Goal: Transaction & Acquisition: Purchase product/service

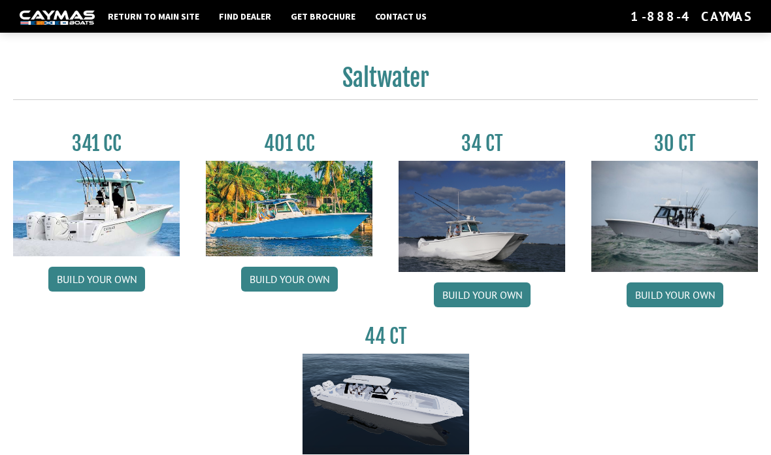
scroll to position [582, 0]
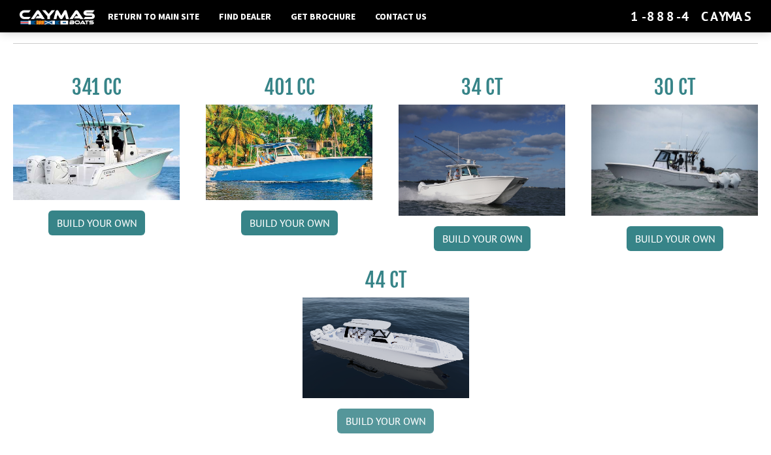
click at [416, 428] on link "Build your own" at bounding box center [385, 421] width 97 height 25
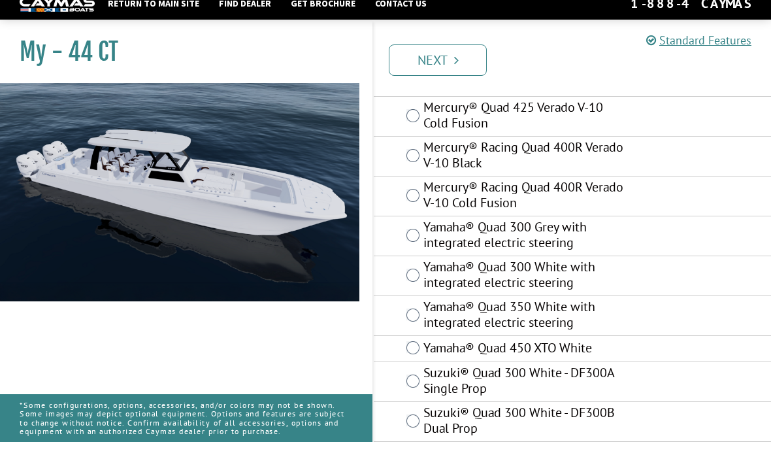
scroll to position [229, 0]
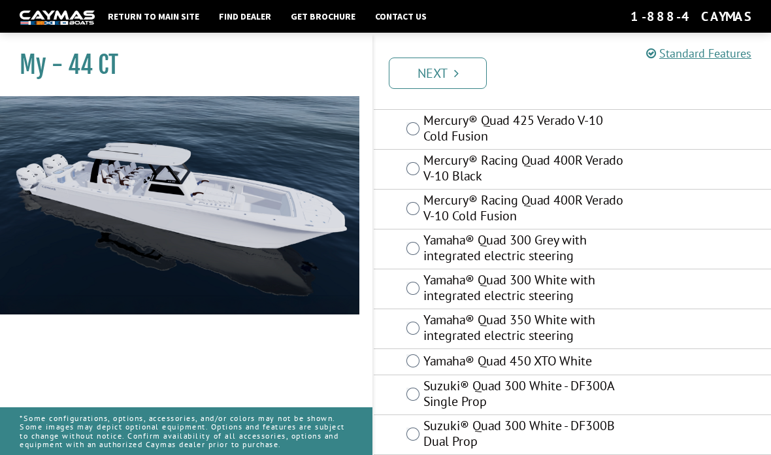
click at [596, 361] on label "Yamaha® Quad 450 XTO White" at bounding box center [527, 362] width 207 height 19
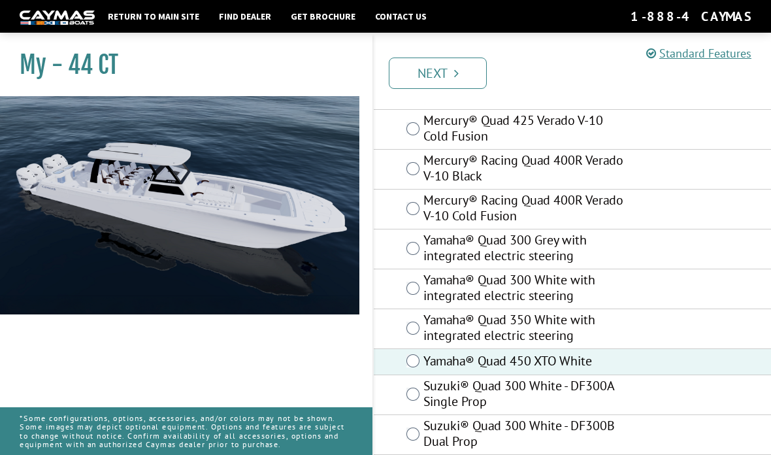
scroll to position [282, 0]
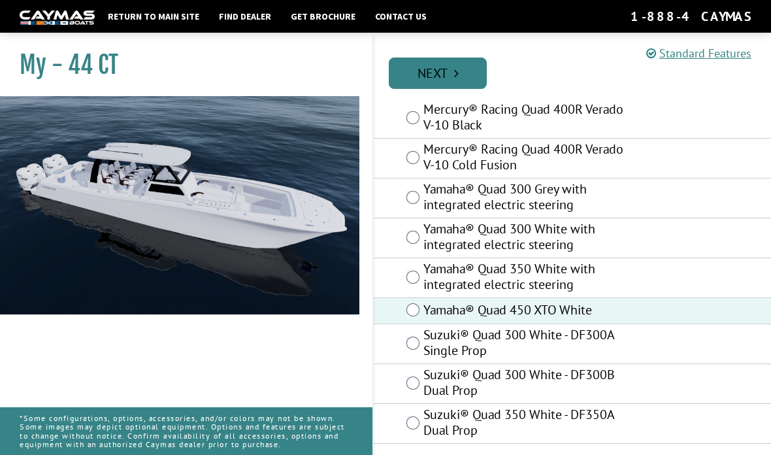
click at [460, 70] on link "Next" at bounding box center [438, 73] width 98 height 31
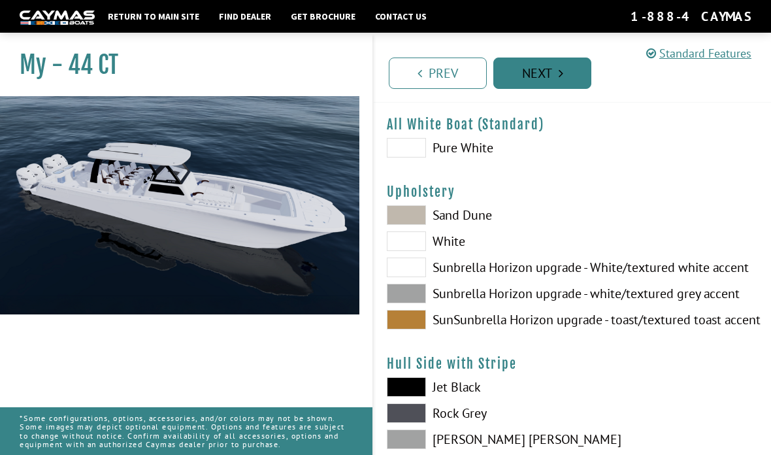
scroll to position [0, 0]
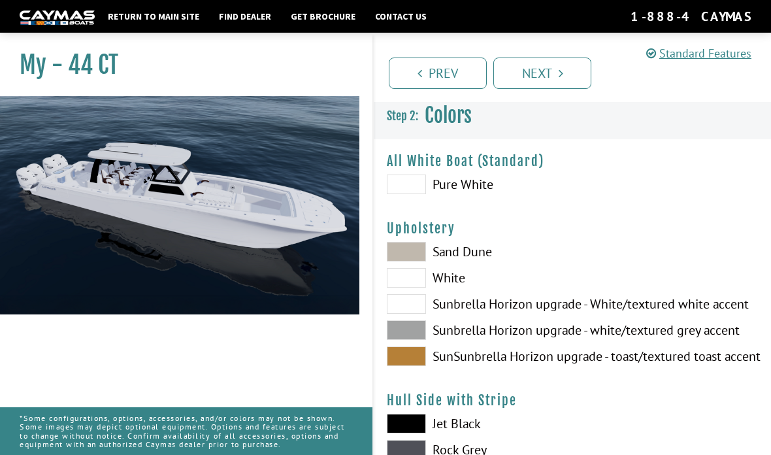
click at [413, 189] on span at bounding box center [406, 185] width 39 height 20
click at [421, 261] on span at bounding box center [406, 252] width 39 height 20
click at [420, 339] on span at bounding box center [406, 330] width 39 height 20
click at [416, 360] on span at bounding box center [406, 356] width 39 height 20
click at [411, 254] on span at bounding box center [406, 252] width 39 height 20
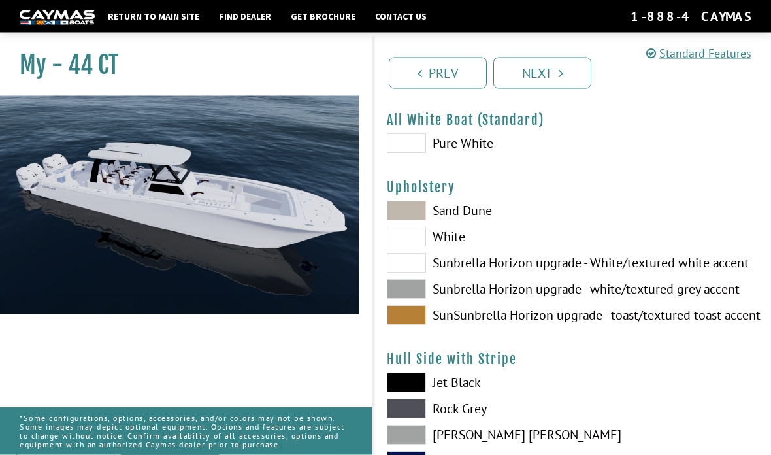
scroll to position [41, 0]
click at [419, 386] on span at bounding box center [406, 383] width 39 height 20
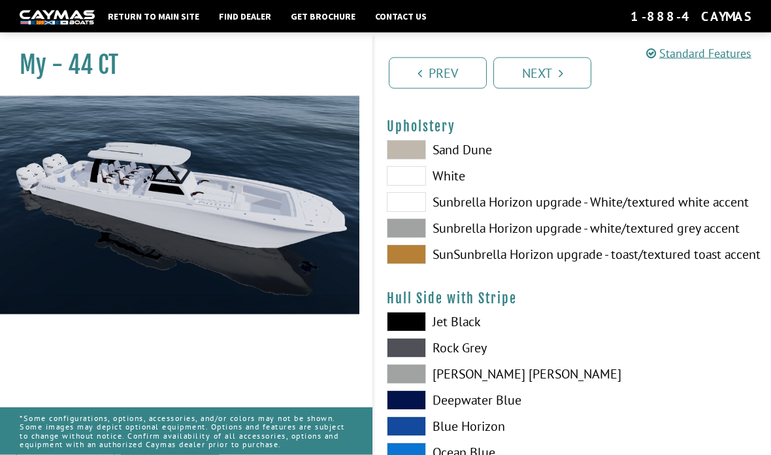
scroll to position [103, 0]
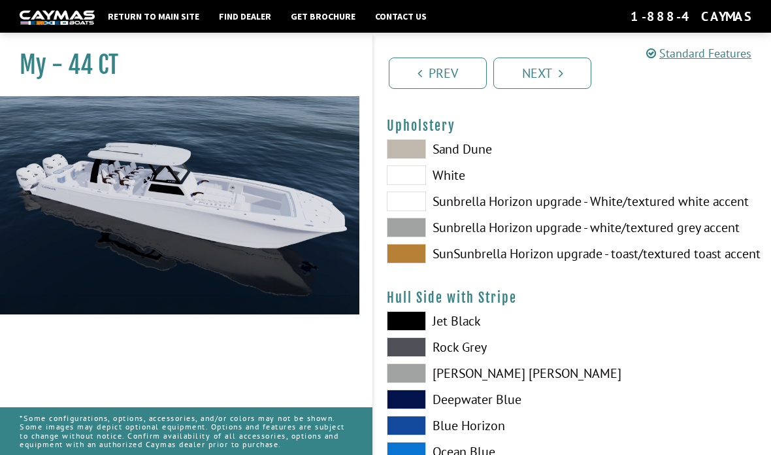
click at [422, 399] on span at bounding box center [406, 400] width 39 height 20
click at [422, 425] on span at bounding box center [406, 426] width 39 height 20
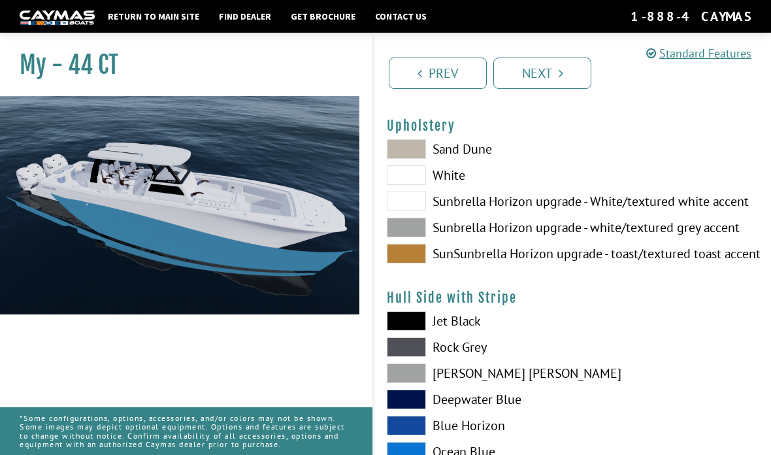
click at [426, 454] on label "Ocean Blue" at bounding box center [473, 452] width 173 height 20
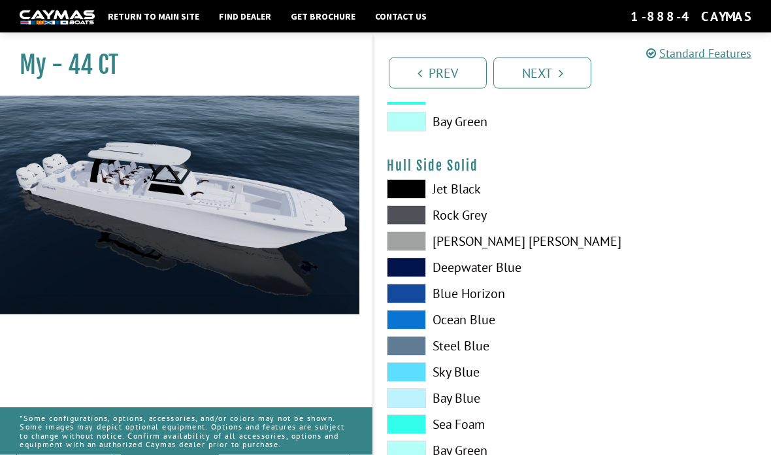
click at [424, 290] on span at bounding box center [406, 294] width 39 height 20
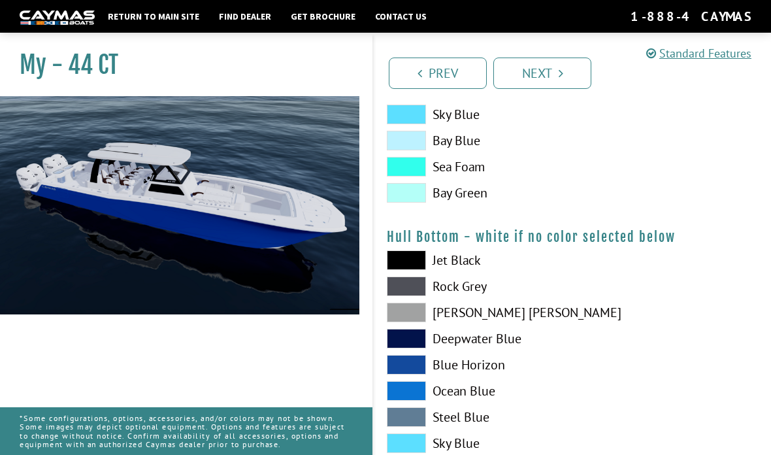
scroll to position [838, 0]
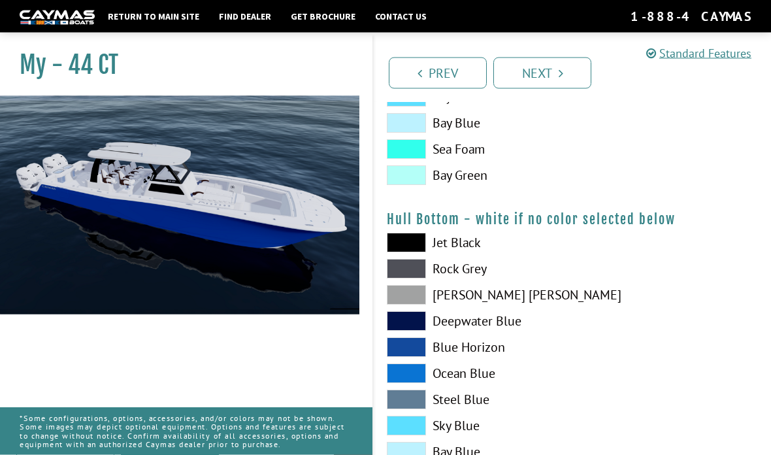
click at [420, 357] on span at bounding box center [406, 348] width 39 height 20
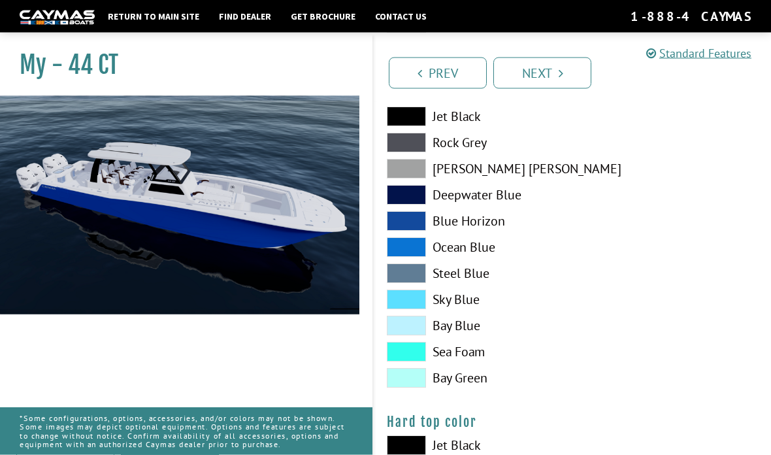
scroll to position [965, 0]
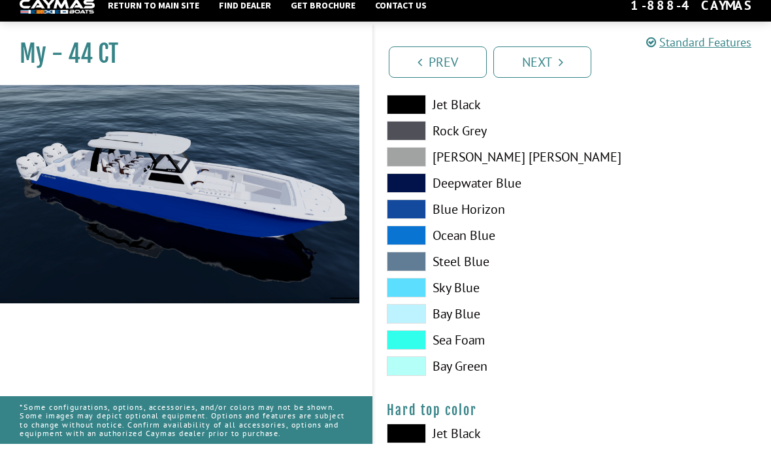
click at [426, 214] on label "Blue Horizon" at bounding box center [473, 220] width 173 height 20
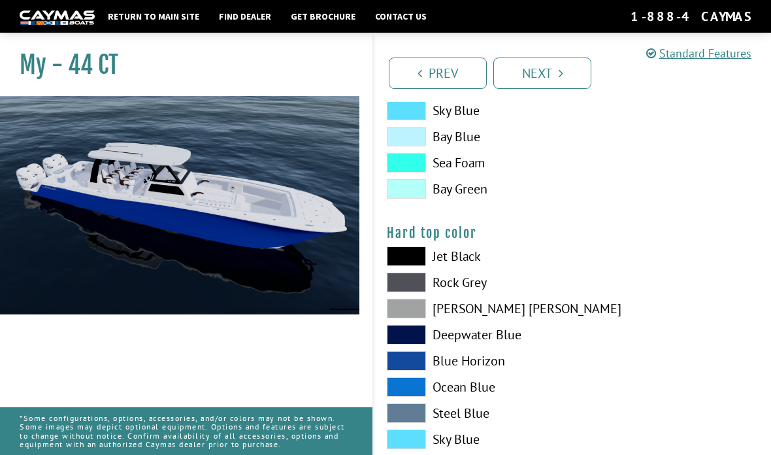
scroll to position [1186, 0]
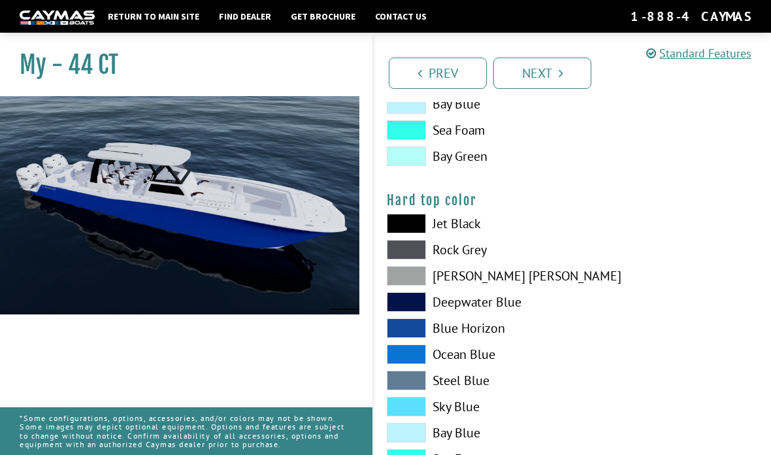
click at [426, 334] on label "Blue Horizon" at bounding box center [473, 328] width 173 height 20
click at [420, 356] on span at bounding box center [406, 354] width 39 height 20
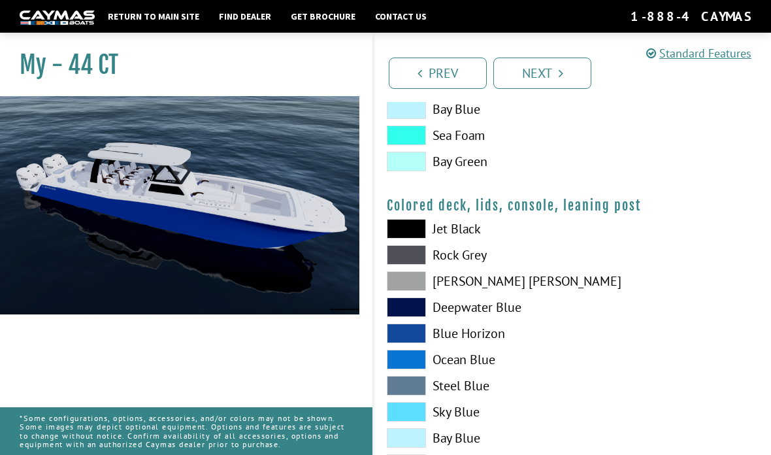
scroll to position [1509, 0]
click at [748, 454] on div at bounding box center [672, 364] width 199 height 288
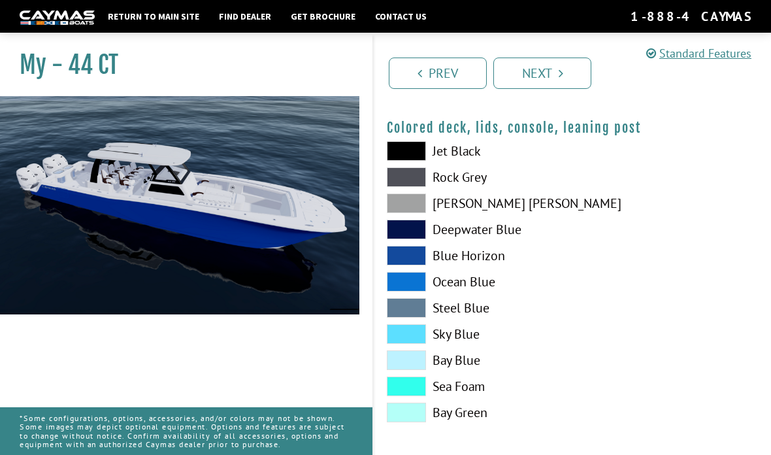
scroll to position [1547, 0]
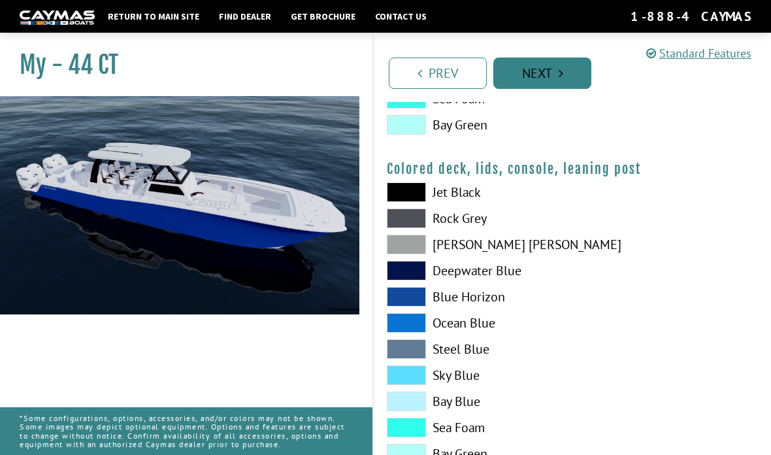
click at [577, 74] on link "Next" at bounding box center [543, 73] width 98 height 31
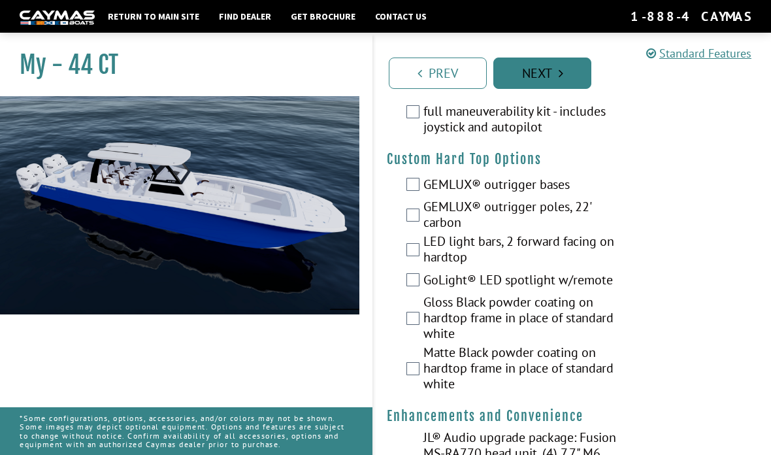
scroll to position [0, 0]
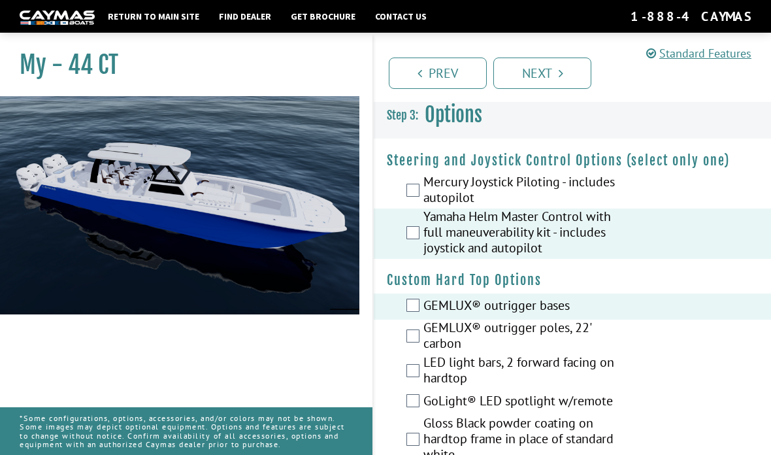
click at [420, 353] on div "GEMLUX® outrigger poles, 22' carbon" at bounding box center [572, 337] width 397 height 35
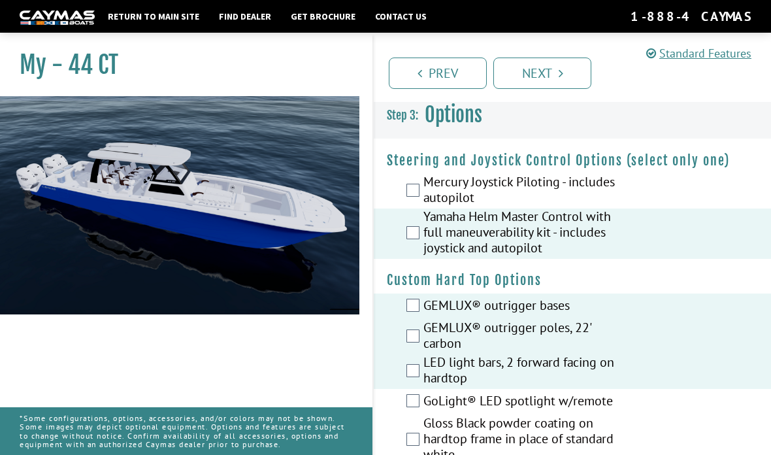
click at [426, 405] on label "GoLight® LED spotlight w/remote" at bounding box center [527, 402] width 207 height 19
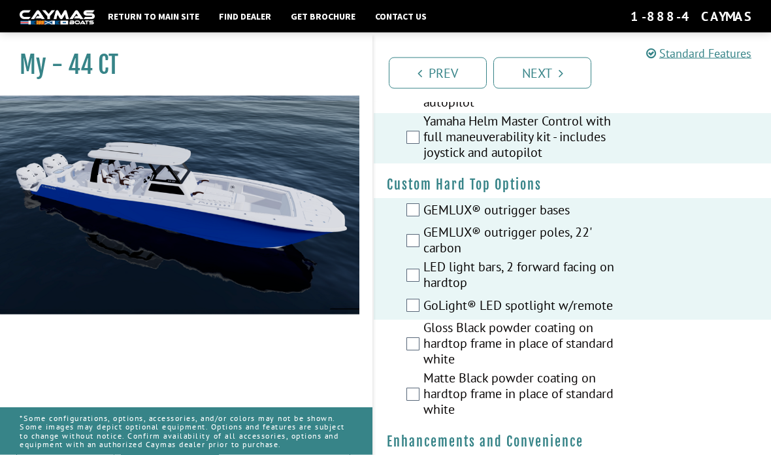
scroll to position [107, 0]
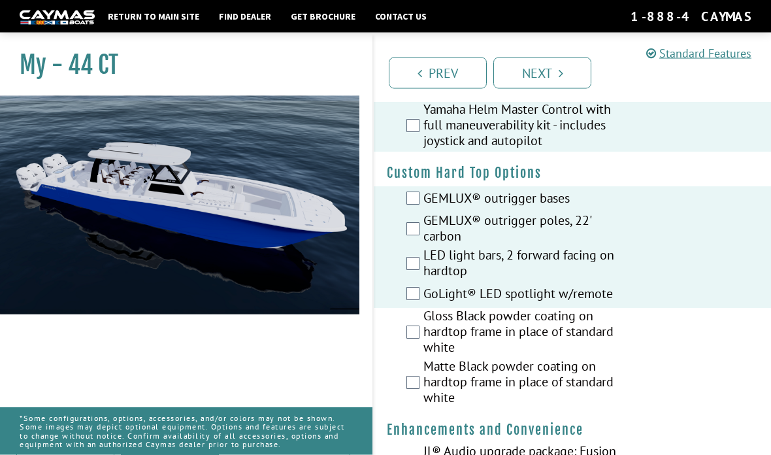
click at [424, 346] on label "Gloss Black powder coating on hardtop frame in place of standard white" at bounding box center [527, 334] width 207 height 50
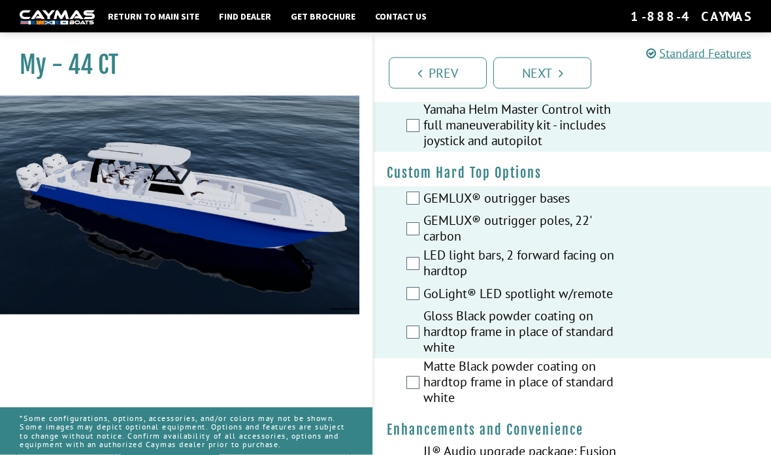
click at [425, 382] on label "Matte Black powder coating on hardtop frame in place of standard white" at bounding box center [527, 384] width 207 height 50
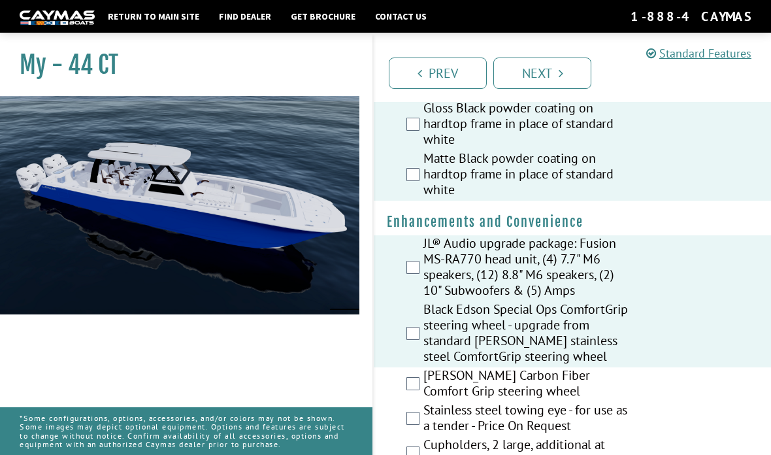
click at [424, 395] on label "[PERSON_NAME] Carbon Fiber Comfort Grip steering wheel" at bounding box center [527, 384] width 207 height 35
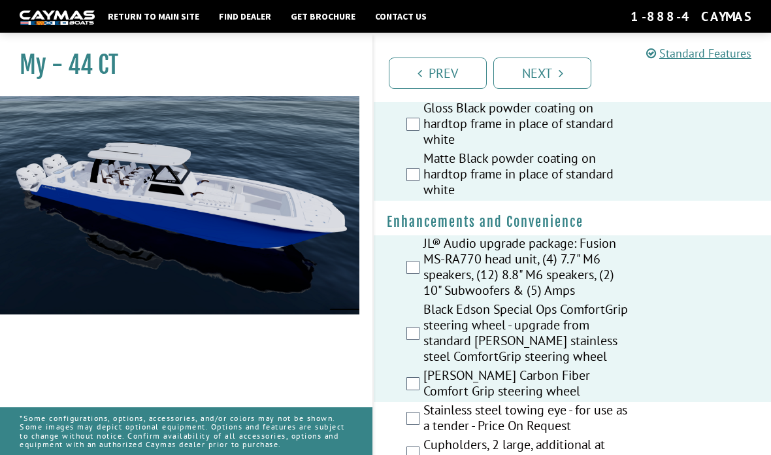
click at [418, 437] on div "Stainless steel towing eye - for use as a tender - Price On Request" at bounding box center [572, 419] width 397 height 35
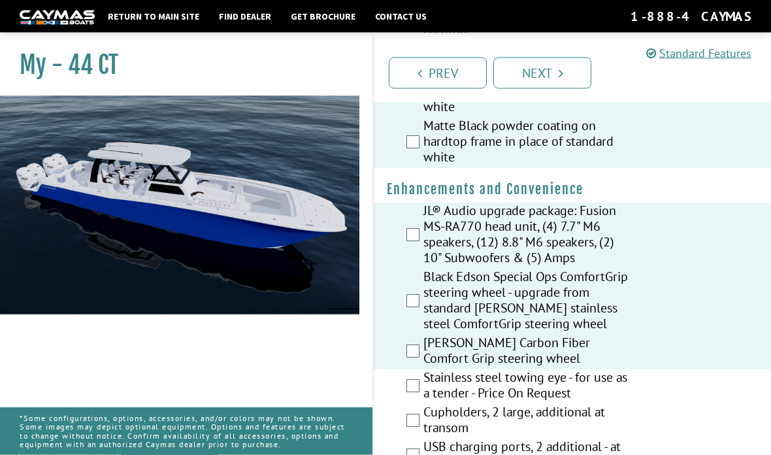
scroll to position [398, 0]
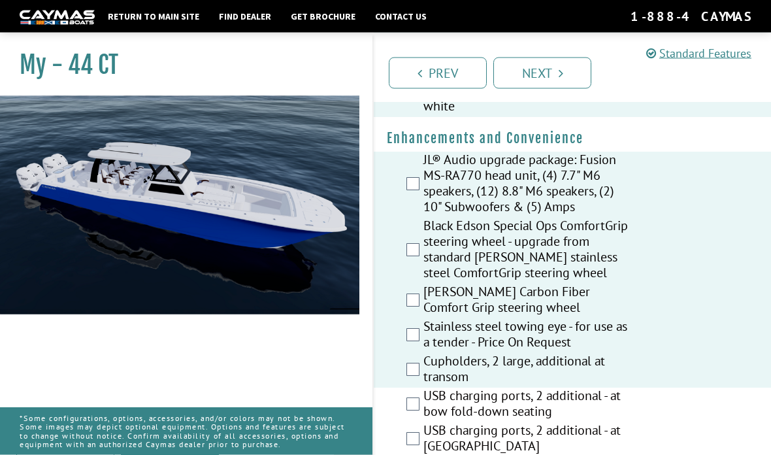
click at [425, 409] on label "USB charging ports, 2 additional - at bow fold-down seating" at bounding box center [527, 405] width 207 height 35
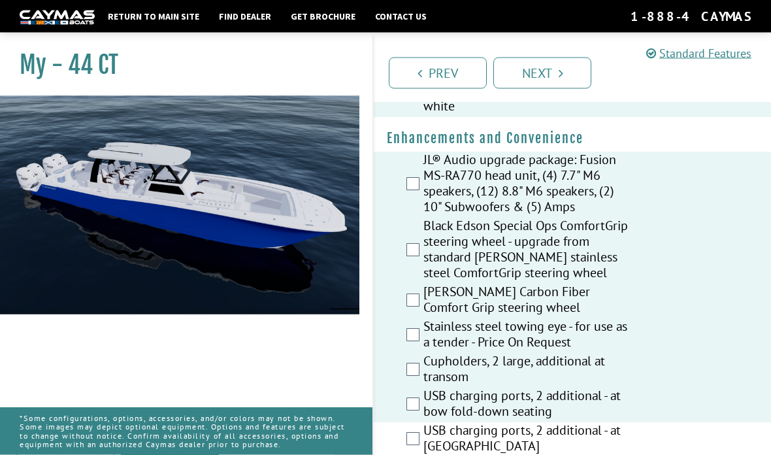
click at [426, 444] on label "USB charging ports, 2 additional - at [GEOGRAPHIC_DATA]" at bounding box center [527, 440] width 207 height 35
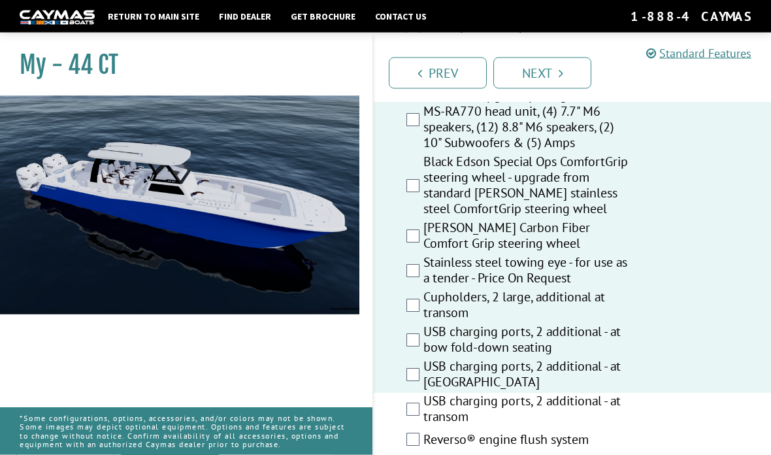
scroll to position [529, 0]
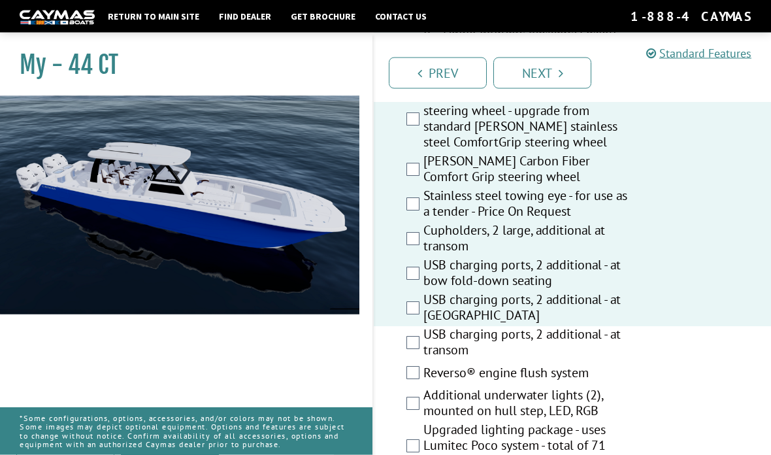
click at [427, 375] on label "Reverso® engine flush system" at bounding box center [527, 374] width 207 height 19
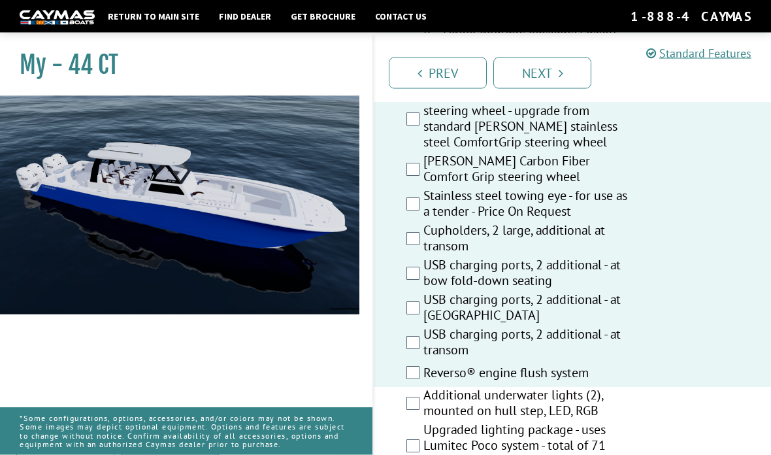
click at [424, 405] on label "Additional underwater lights (2), mounted on hull step, LED, RGB" at bounding box center [527, 405] width 207 height 35
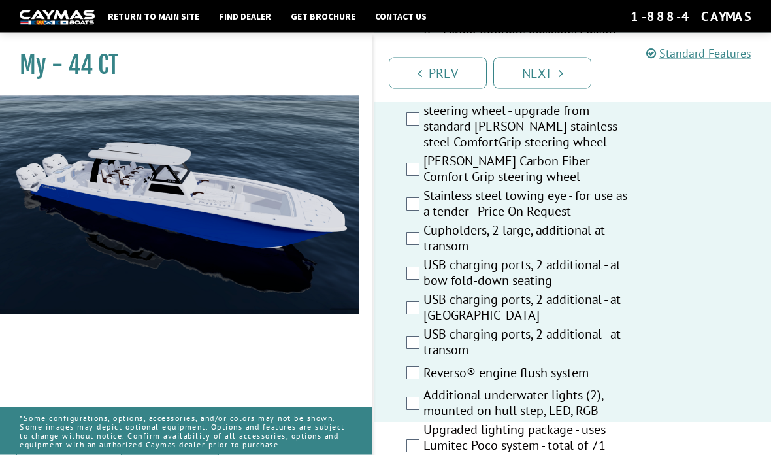
click at [424, 448] on label "Upgraded lighting package - uses Lumitec Poco system - total of 71 lights" at bounding box center [527, 447] width 207 height 50
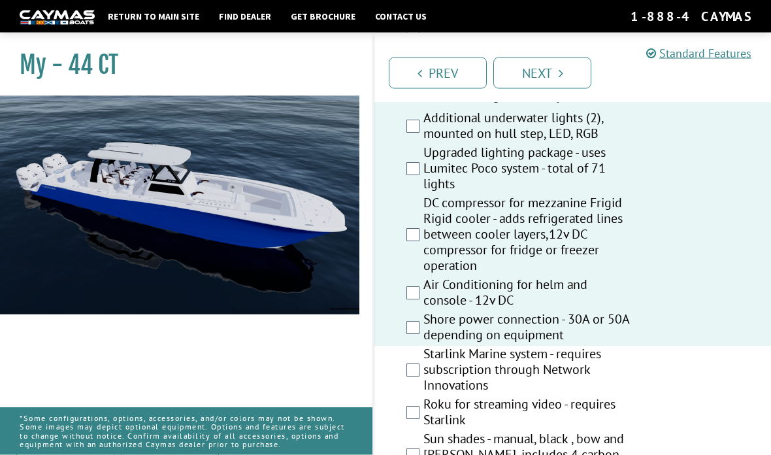
scroll to position [828, 0]
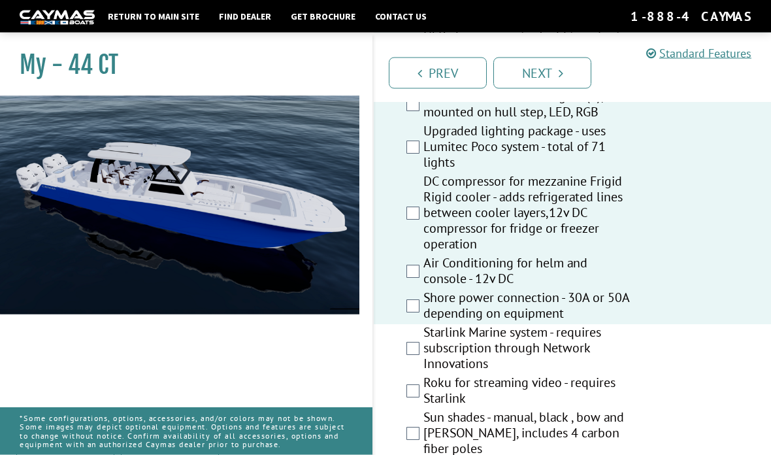
click at [427, 351] on label "Starlink Marine system - requires subscription through Network Innovations" at bounding box center [527, 350] width 207 height 50
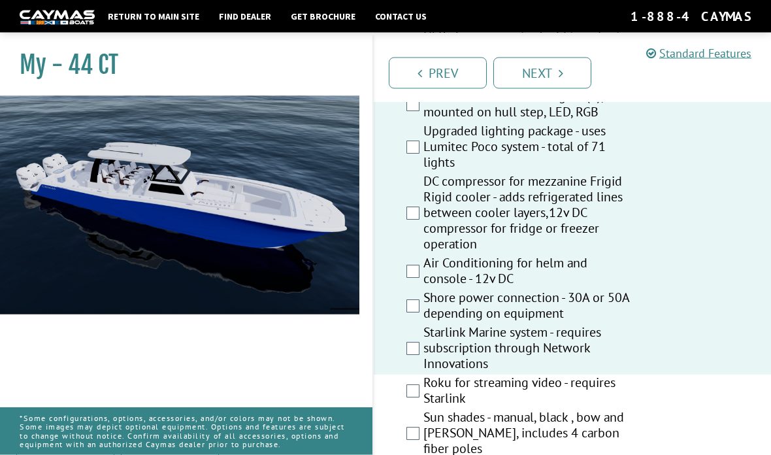
click at [424, 384] on label "Roku for streaming video - requires Starlink" at bounding box center [527, 392] width 207 height 35
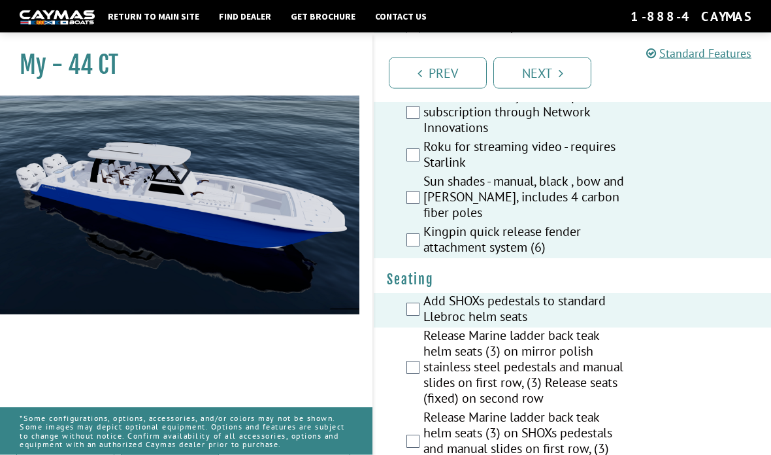
scroll to position [1064, 0]
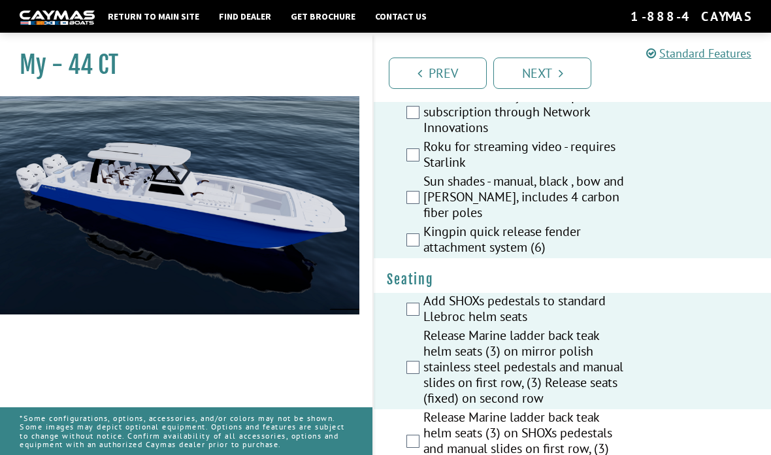
click at [418, 412] on div "Release Marine ladder back teak helm seats (3) on SHOXs pedestals and manual sl…" at bounding box center [572, 442] width 397 height 66
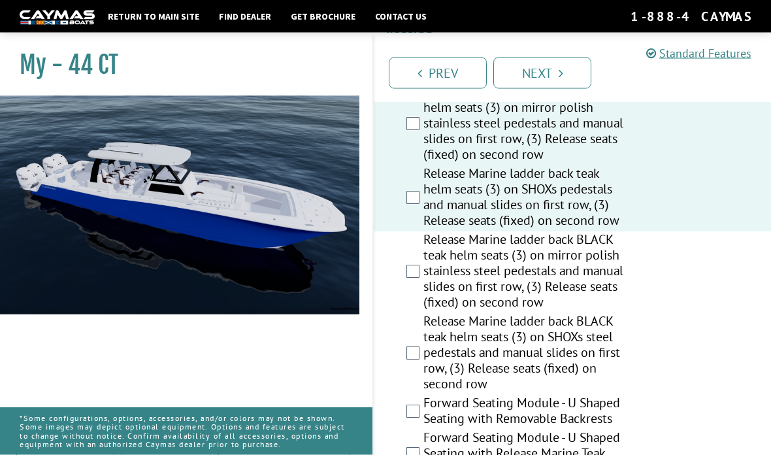
scroll to position [1291, 0]
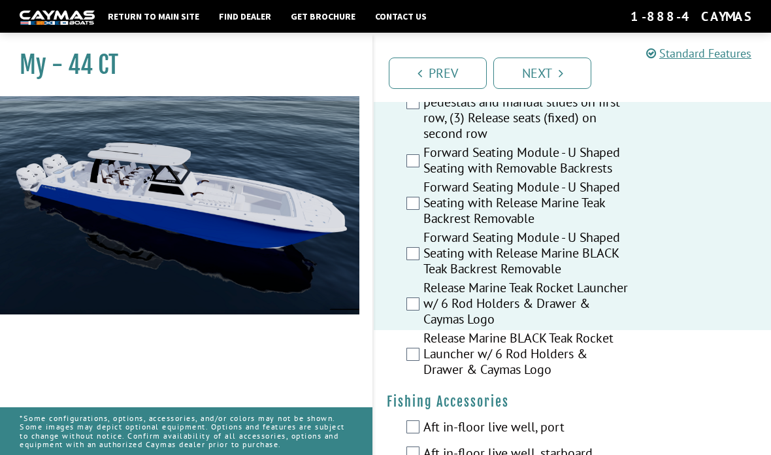
scroll to position [1611, 0]
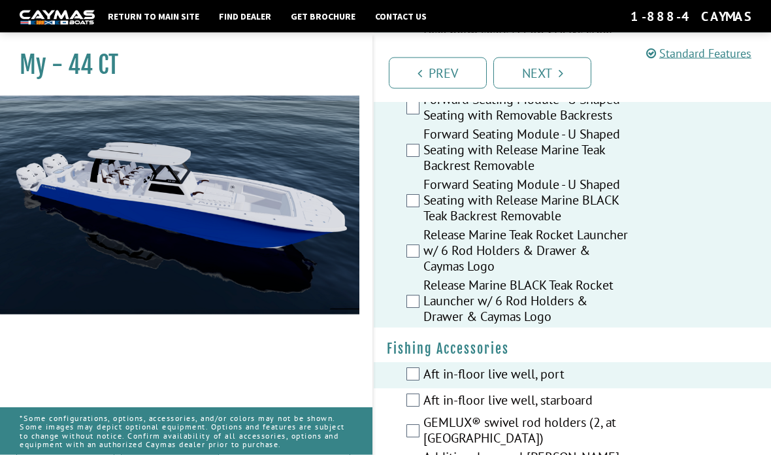
click at [425, 393] on label "Aft in-floor live well, starboard" at bounding box center [527, 402] width 207 height 19
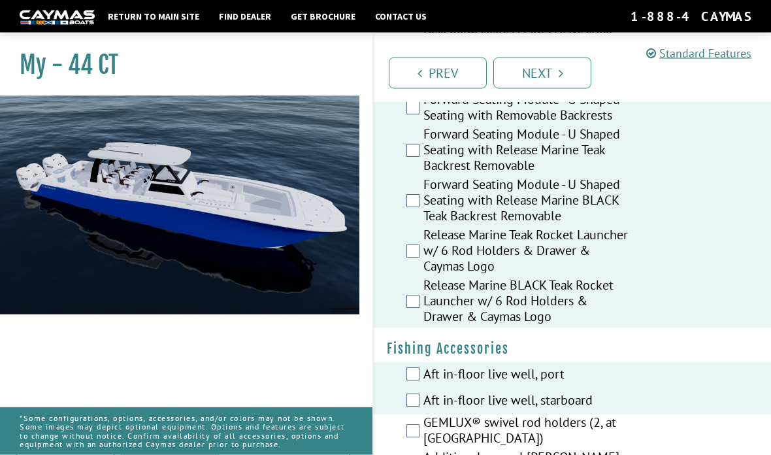
click at [424, 422] on label "GEMLUX® swivel rod holders (2, at [GEOGRAPHIC_DATA])" at bounding box center [527, 432] width 207 height 35
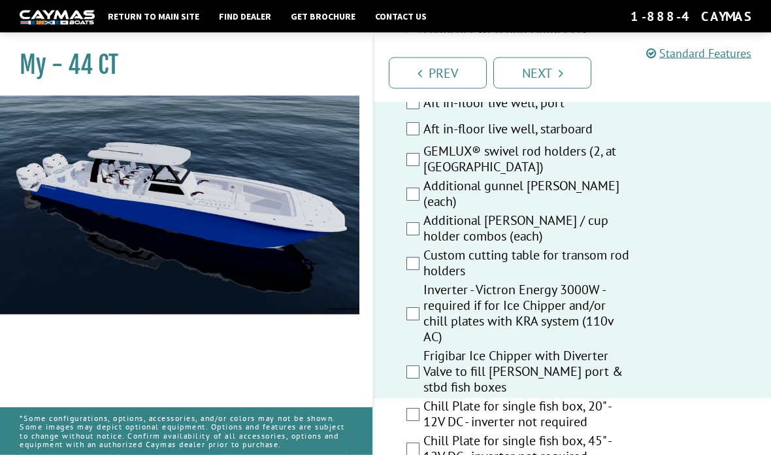
scroll to position [1925, 0]
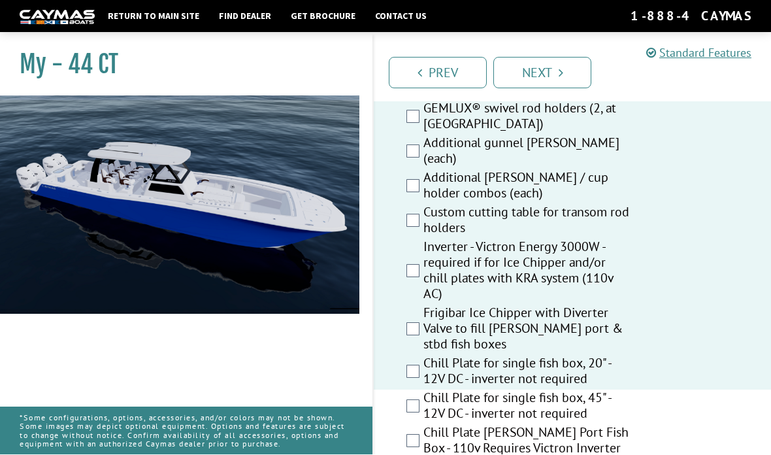
click at [425, 391] on label "Chill Plate for single fish box, 45" - 12V DC - inverter not required" at bounding box center [527, 407] width 207 height 35
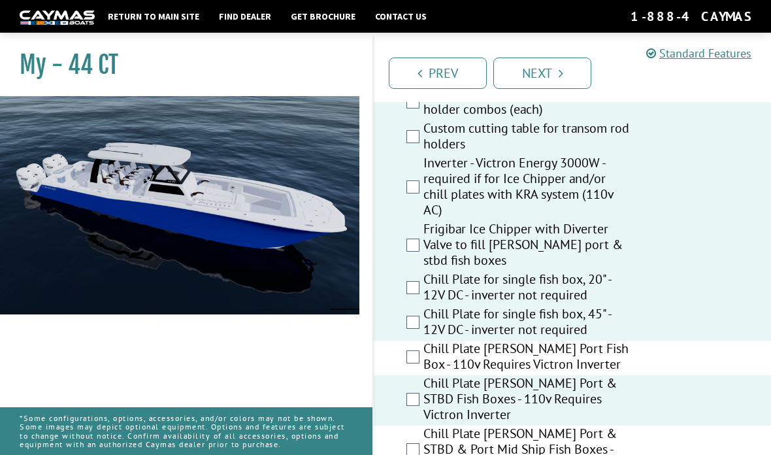
scroll to position [2023, 0]
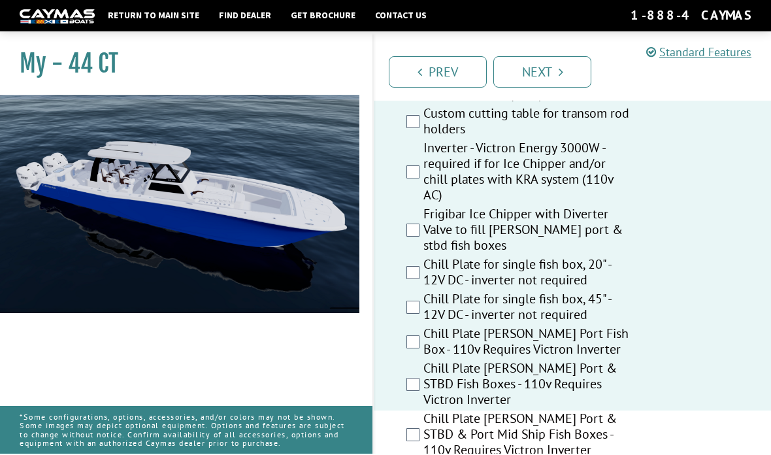
click at [426, 420] on label "Chill Plate [PERSON_NAME] Port & STBD & Port Mid Ship Fish Boxes - 110v Require…" at bounding box center [527, 437] width 207 height 50
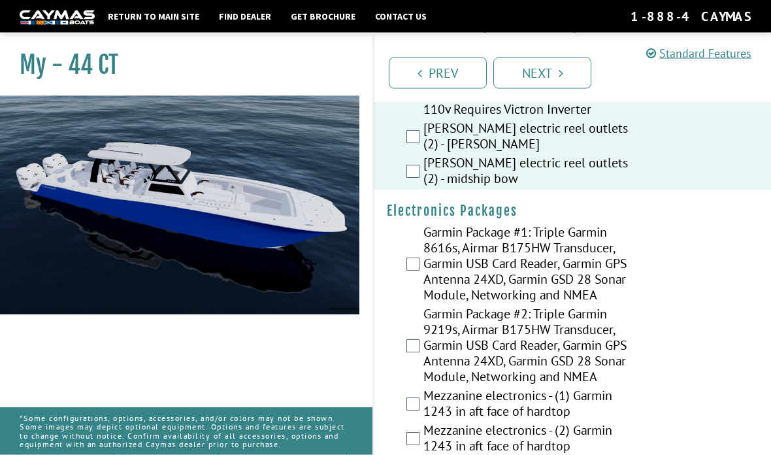
scroll to position [2362, 0]
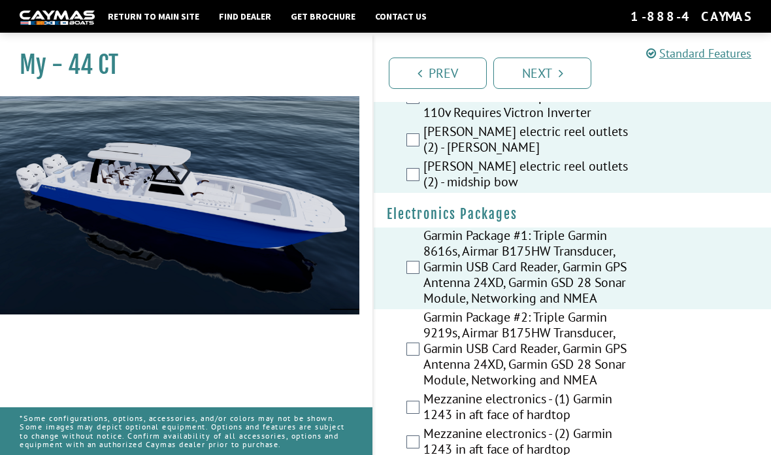
click at [429, 347] on label "Garmin Package #2: Triple Garmin 9219s, Airmar B175HW Transducer, Garmin USB Ca…" at bounding box center [527, 350] width 207 height 82
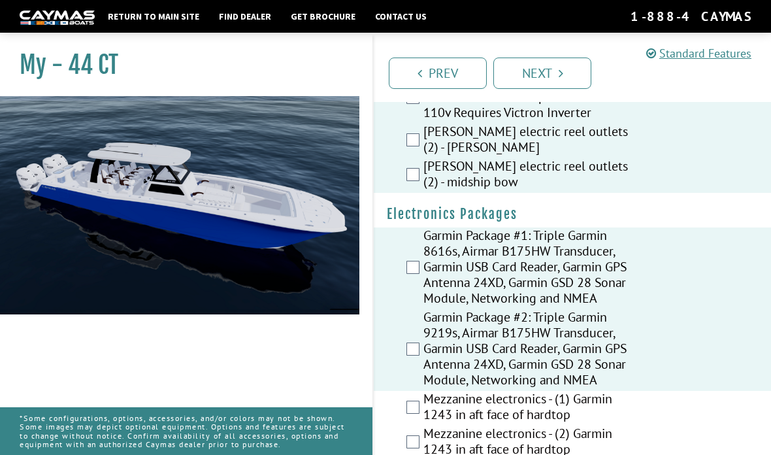
click at [421, 407] on div "Mezzanine electronics - (1) Garmin 1243 in aft face of hardtop" at bounding box center [572, 408] width 397 height 35
click at [414, 426] on div "Mezzanine electronics - (1) Garmin 1243 in aft face of hardtop" at bounding box center [572, 408] width 397 height 35
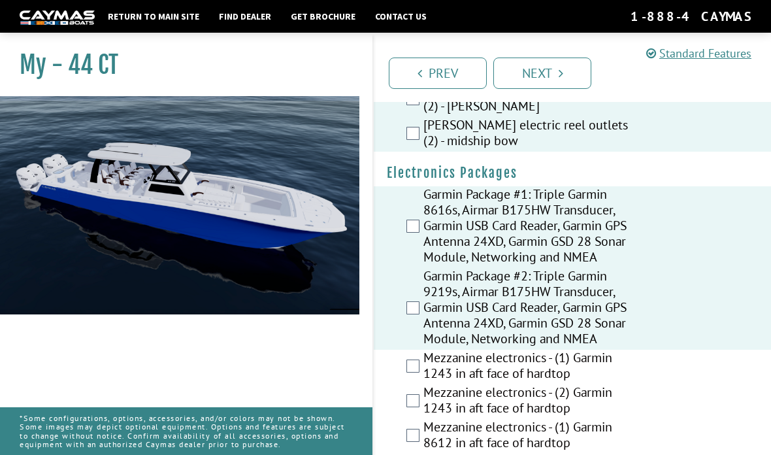
scroll to position [2409, 0]
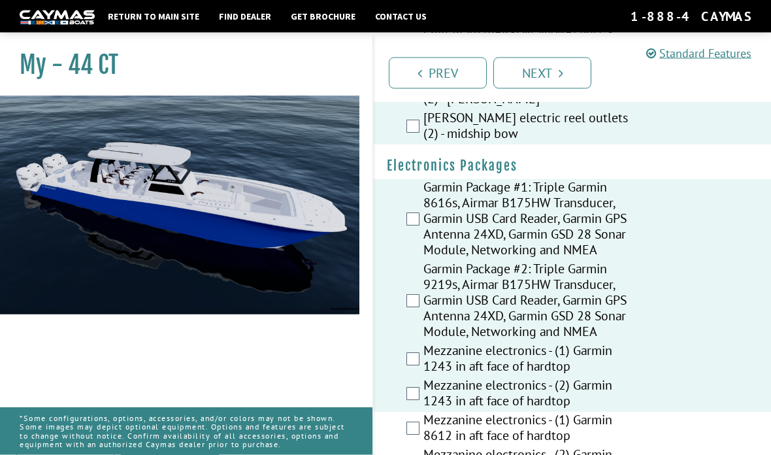
click at [425, 447] on label "Mezzanine electronics - (1) Garmin 8612 in aft face of hardtop" at bounding box center [527, 429] width 207 height 35
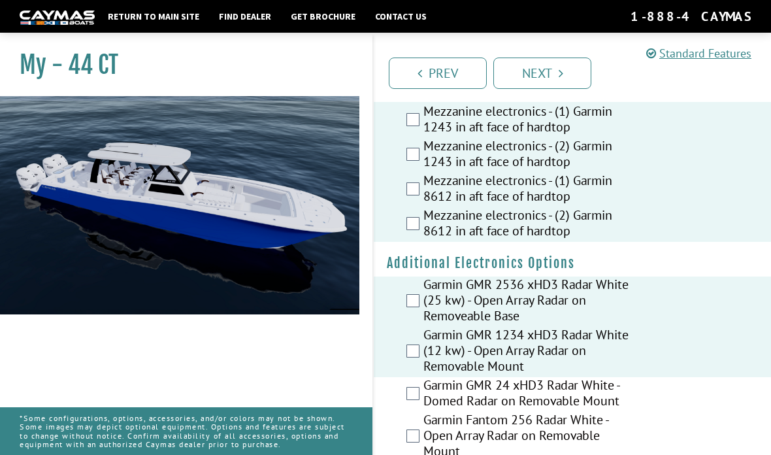
scroll to position [2700, 0]
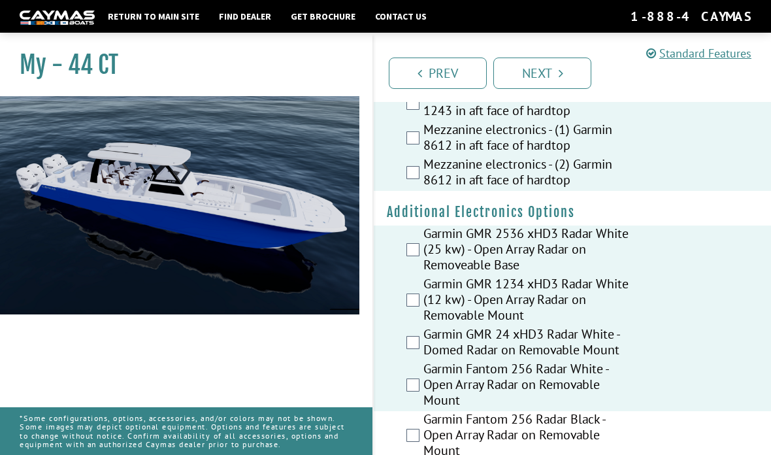
click at [427, 428] on label "Garmin Fantom 256 Radar Black - Open Array Radar on Removable Mount" at bounding box center [527, 436] width 207 height 50
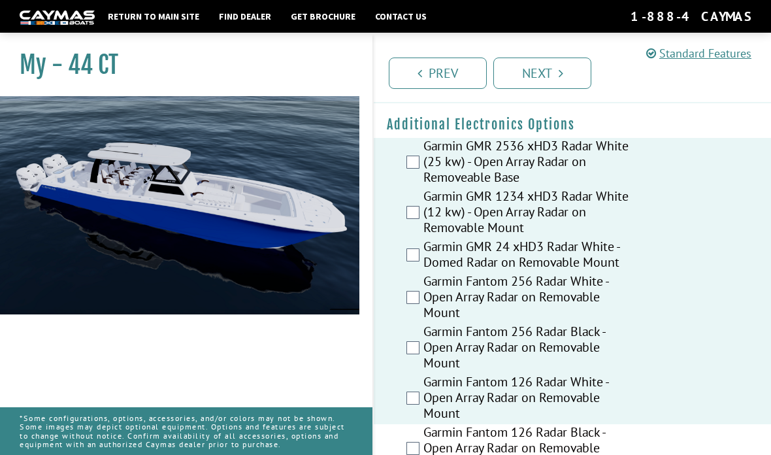
click at [426, 454] on label "Garmin Fantom 126 Radar Black - Open Array Radar on Removable Mount" at bounding box center [527, 449] width 207 height 50
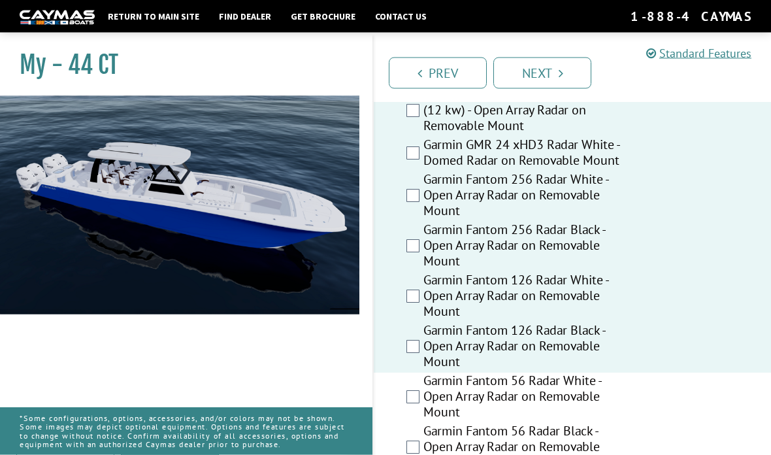
scroll to position [2943, 0]
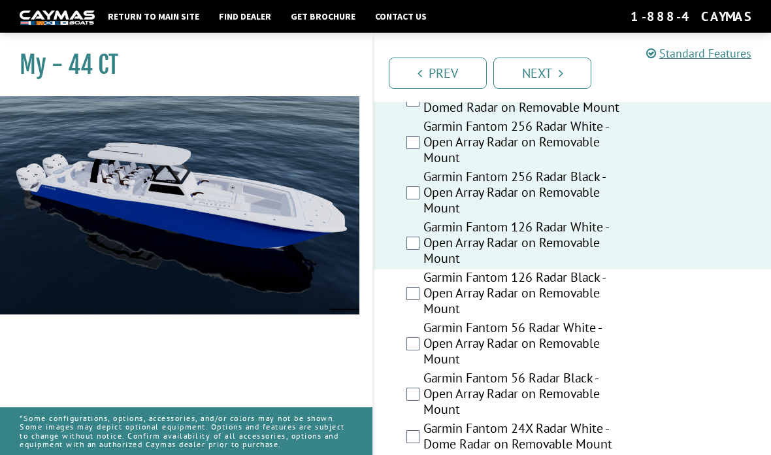
click at [425, 318] on label "Garmin Fantom 126 Radar Black - Open Array Radar on Removable Mount" at bounding box center [527, 294] width 207 height 50
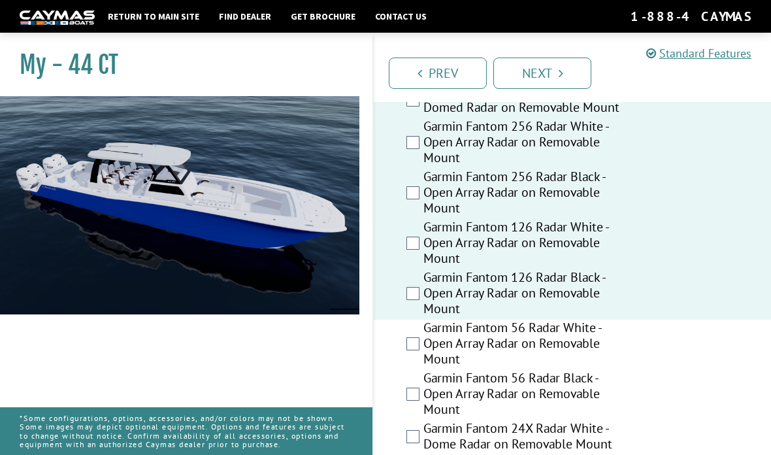
click at [435, 370] on label "Garmin Fantom 56 Radar White - Open Array Radar on Removable Mount" at bounding box center [527, 345] width 207 height 50
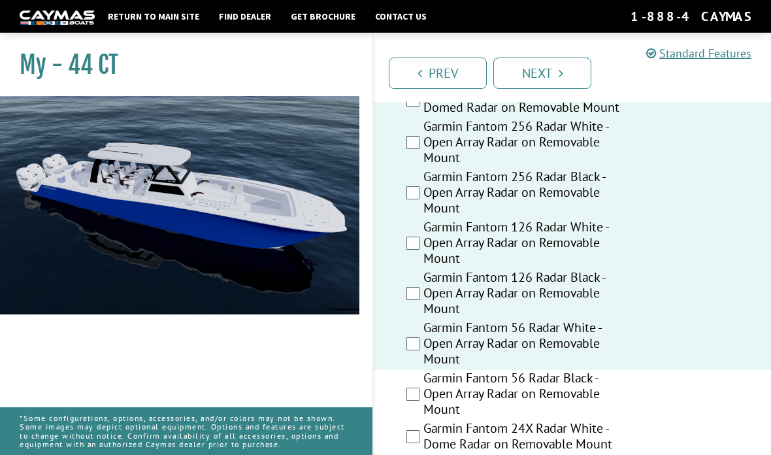
click at [428, 420] on label "Garmin Fantom 56 Radar Black - Open Array Radar on Removable Mount" at bounding box center [527, 395] width 207 height 50
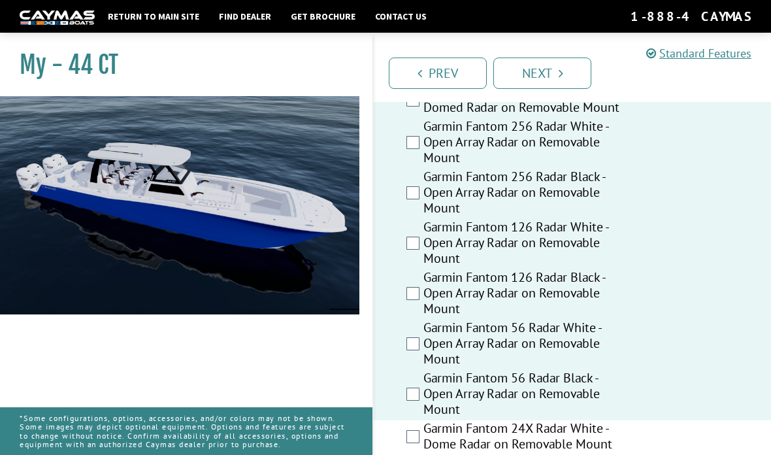
click at [426, 454] on label "Garmin Fantom 24X Radar White - Dome Radar on Removable Mount" at bounding box center [527, 437] width 207 height 35
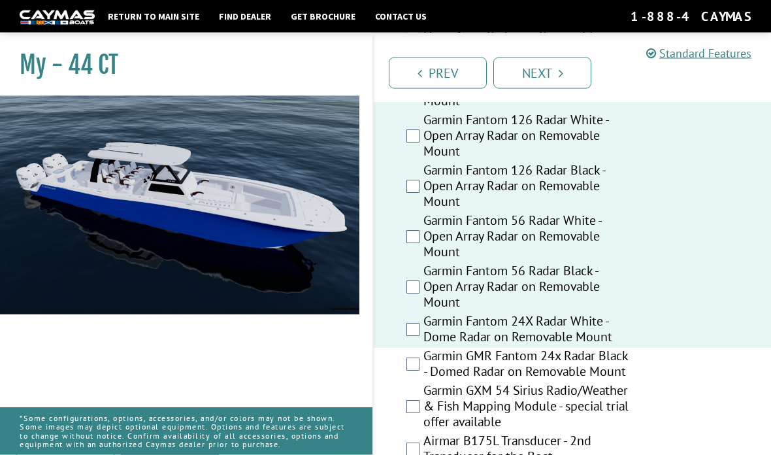
scroll to position [3051, 0]
click at [428, 432] on label "Garmin GXM 54 Sirius Radio/Weather & Fish Mapping Module - special trial offer …" at bounding box center [527, 407] width 207 height 50
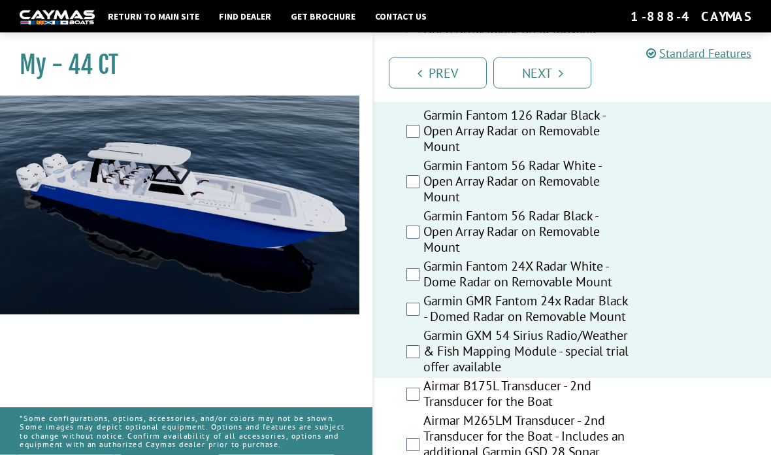
scroll to position [3185, 0]
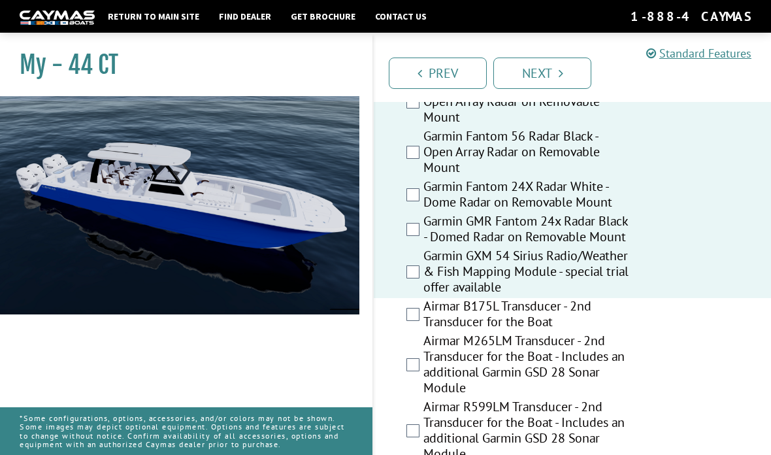
click at [431, 333] on label "Airmar B175L Transducer - 2nd Transducer for the Boat" at bounding box center [527, 315] width 207 height 35
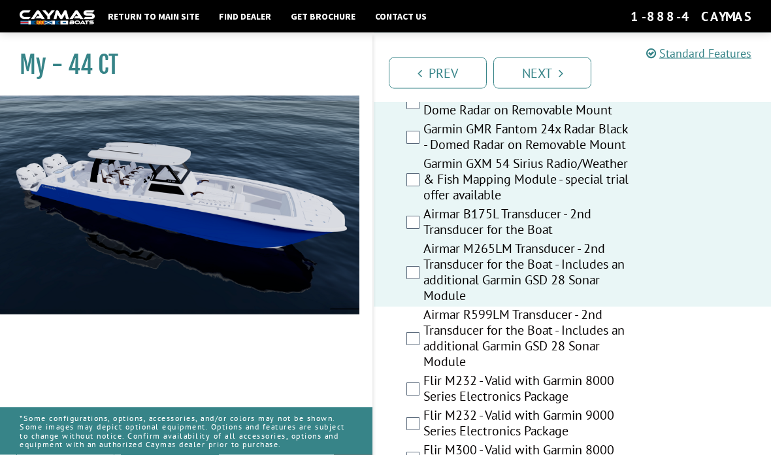
click at [424, 372] on label "Airmar R599LM Transducer - 2nd Transducer for the Boat - Includes an additional…" at bounding box center [527, 340] width 207 height 66
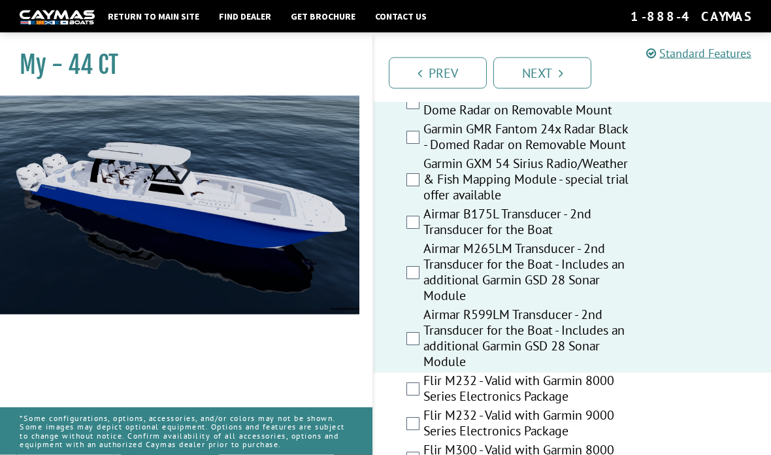
click at [428, 408] on label "Flir M232 - Valid with Garmin 8000 Series Electronics Package" at bounding box center [527, 390] width 207 height 35
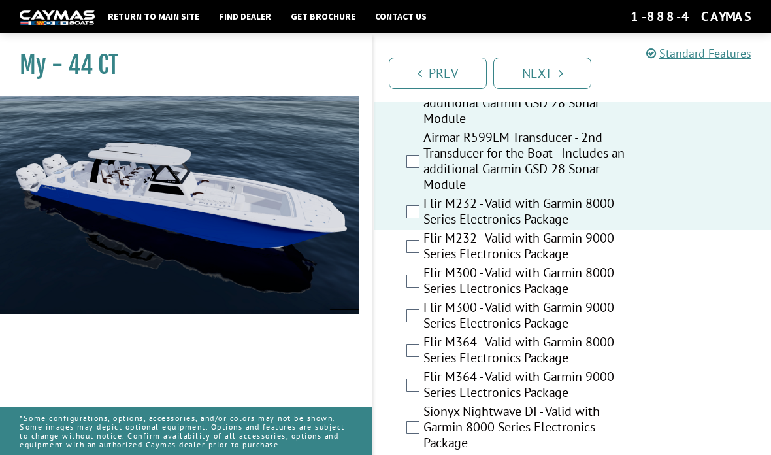
scroll to position [3454, 0]
click at [429, 265] on label "Flir M232 - Valid with Garmin 9000 Series Electronics Package" at bounding box center [527, 247] width 207 height 35
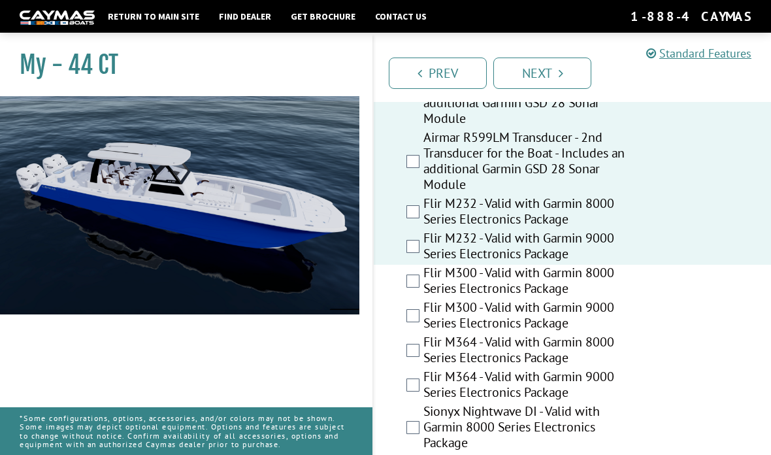
click at [427, 299] on label "Flir M300 - Valid with Garmin 8000 Series Electronics Package" at bounding box center [527, 282] width 207 height 35
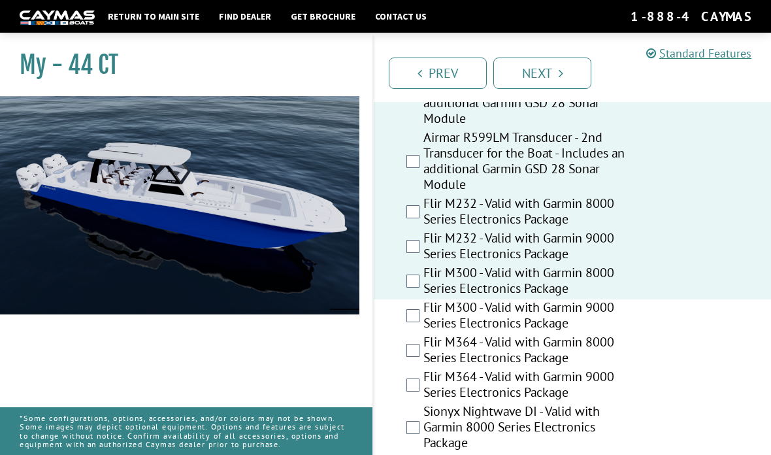
click at [433, 334] on label "Flir M300 - Valid with Garmin 9000 Series Electronics Package" at bounding box center [527, 316] width 207 height 35
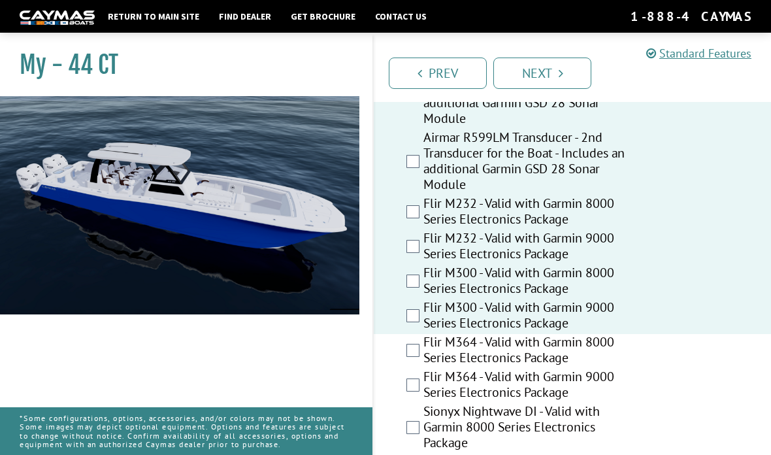
click at [432, 401] on label "Flir M364 - Valid with Garmin 9000 Series Electronics Package" at bounding box center [527, 386] width 207 height 35
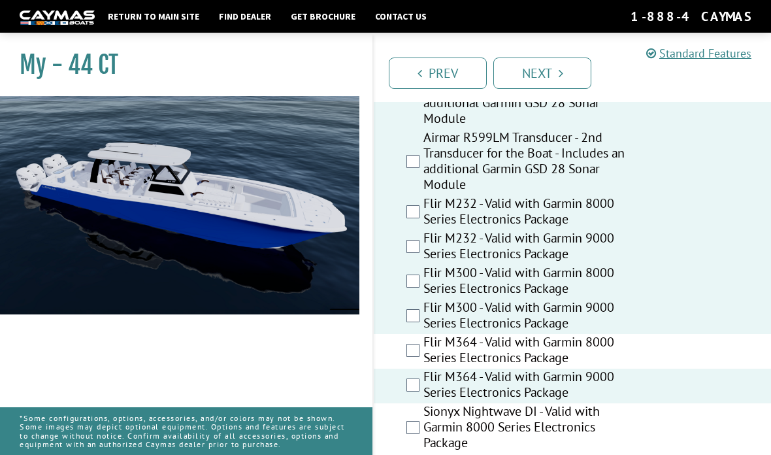
click at [431, 369] on label "Flir M364 - Valid with Garmin 8000 Series Electronics Package" at bounding box center [527, 351] width 207 height 35
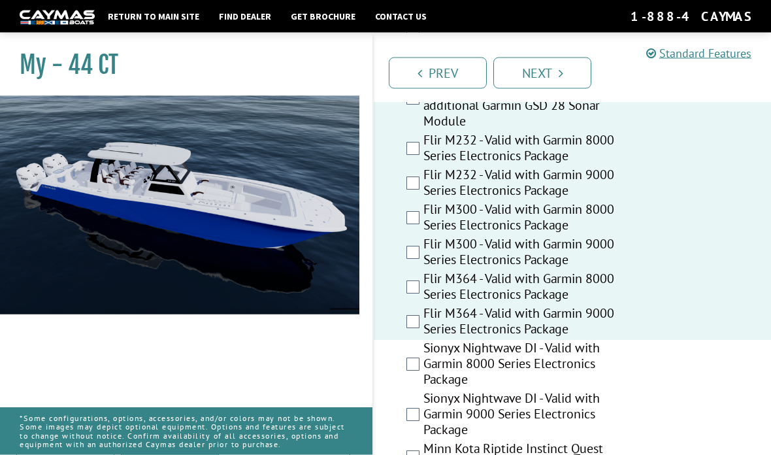
click at [445, 379] on label "Sionyx Nightwave DI - Valid with Garmin 8000 Series Electronics Package" at bounding box center [527, 366] width 207 height 50
click at [446, 426] on label "Sionyx Nightwave DI - Valid with Garmin 9000 Series Electronics Package" at bounding box center [527, 416] width 207 height 50
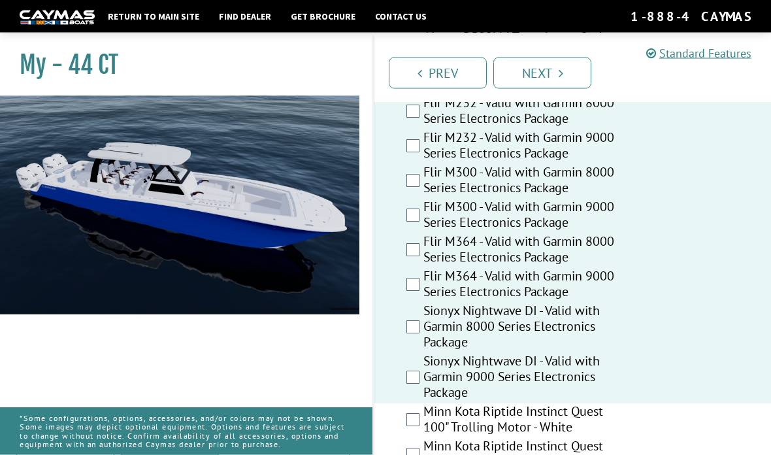
scroll to position [3598, 0]
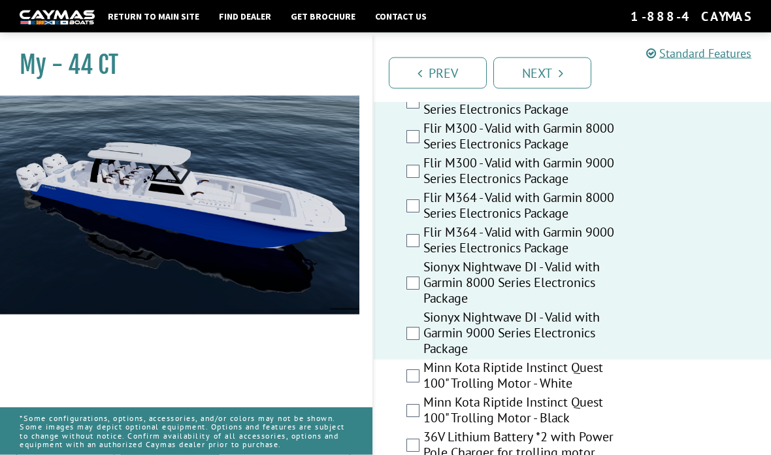
click at [456, 395] on label "Minn Kota Riptide Instinct Quest 100" Trolling Motor - White" at bounding box center [527, 377] width 207 height 35
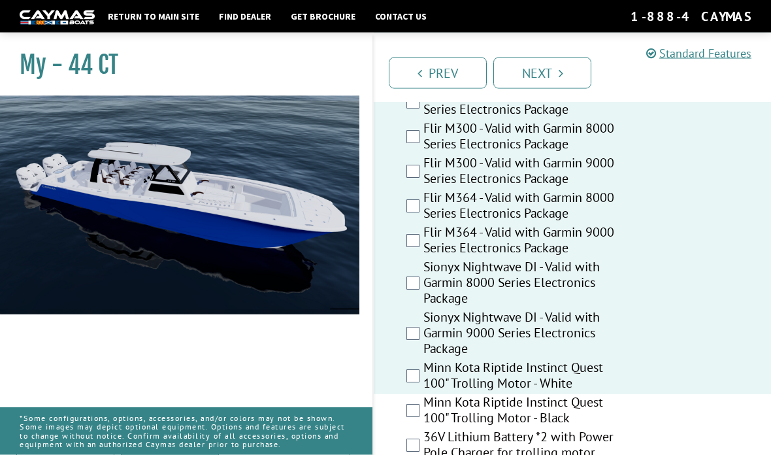
click at [471, 429] on label "Minn Kota Riptide Instinct Quest 100" Trolling Motor - Black" at bounding box center [527, 412] width 207 height 35
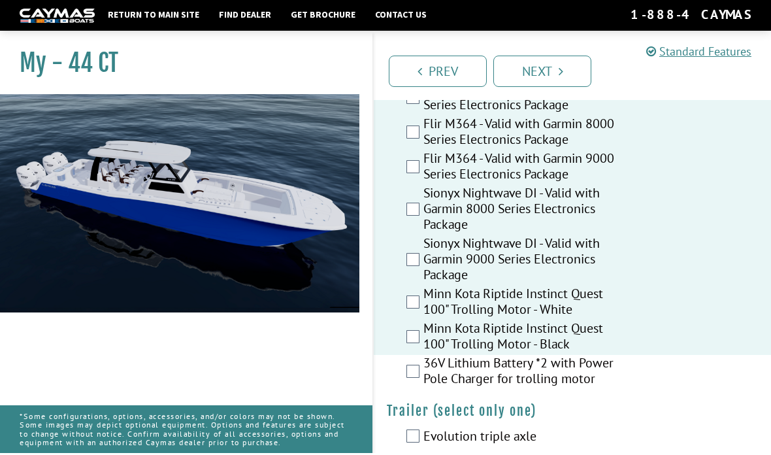
scroll to position [3672, 0]
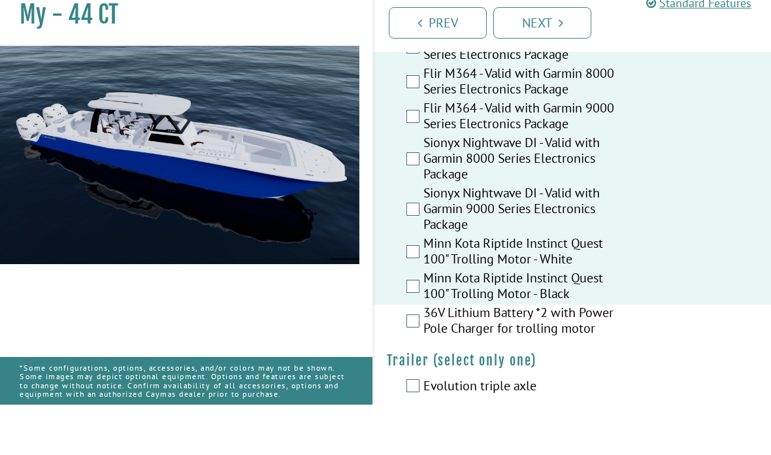
click at [456, 357] on label "36V Lithium Battery *2 with Power Pole Charger for trolling motor" at bounding box center [527, 372] width 207 height 35
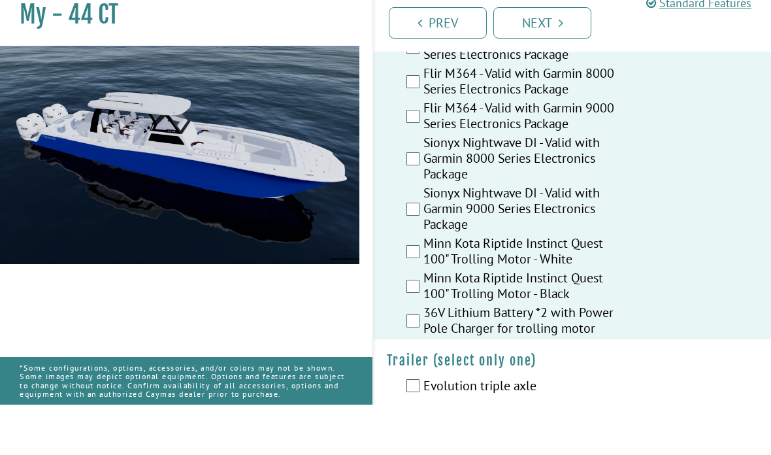
click at [426, 428] on label "Evolution triple axle" at bounding box center [527, 437] width 207 height 19
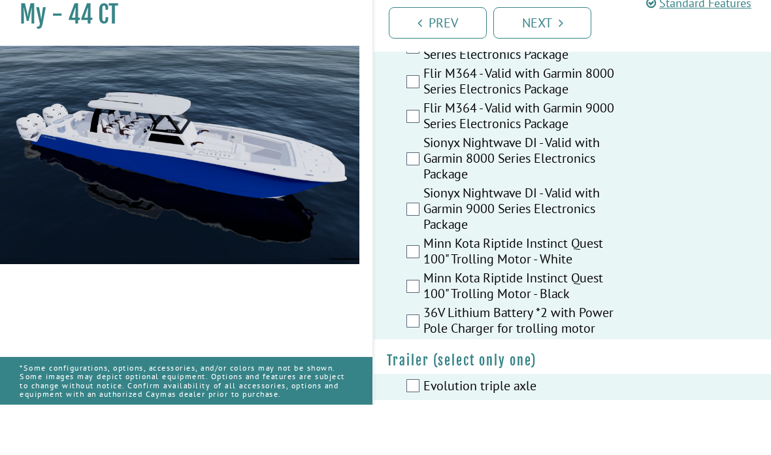
click at [571, 81] on label "Flir M300 - Valid with Garmin 9000 Series Electronics Package" at bounding box center [527, 98] width 207 height 35
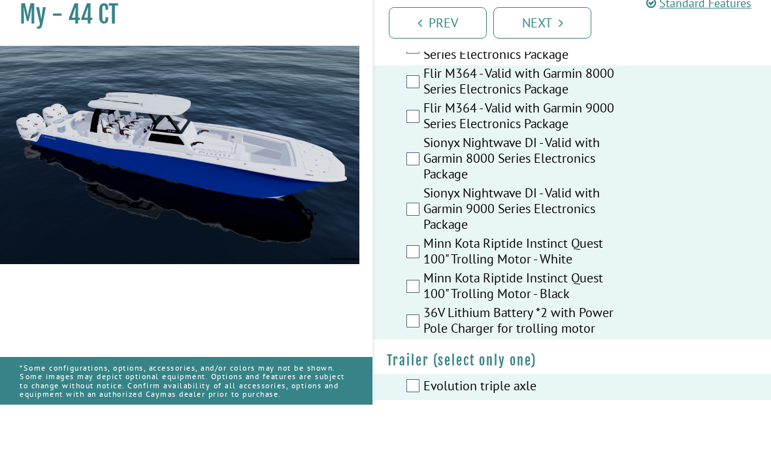
click at [569, 81] on label "Flir M300 - Valid with Garmin 9000 Series Electronics Package" at bounding box center [527, 98] width 207 height 35
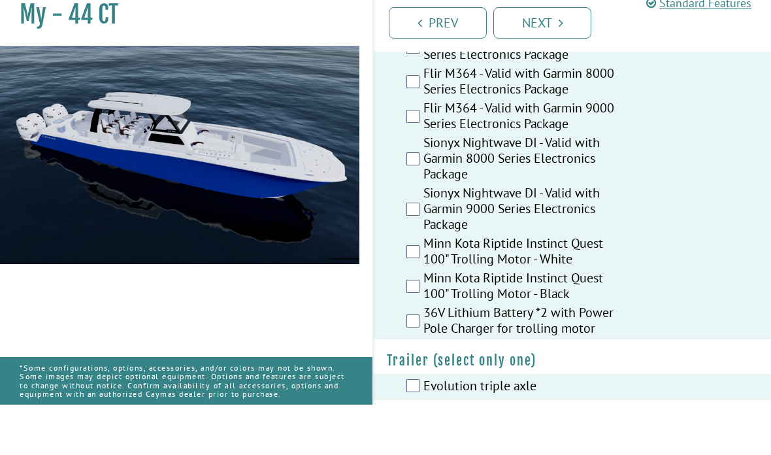
click at [550, 81] on label "Flir M300 - Valid with Garmin 9000 Series Electronics Package" at bounding box center [527, 98] width 207 height 35
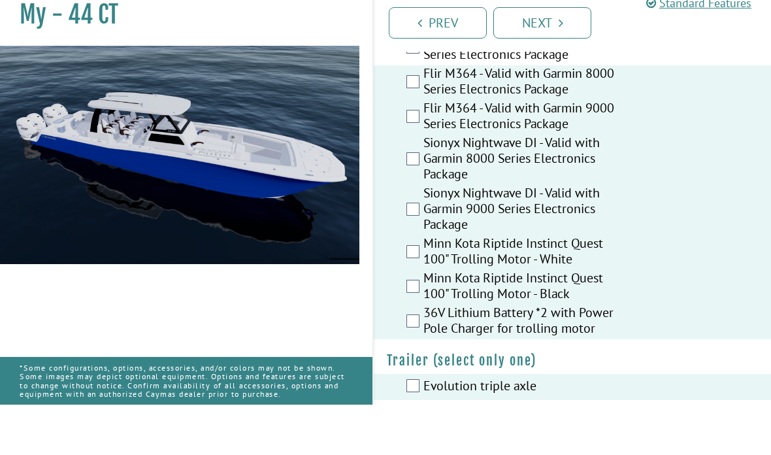
click at [550, 81] on label "Flir M300 - Valid with Garmin 9000 Series Electronics Package" at bounding box center [527, 98] width 207 height 35
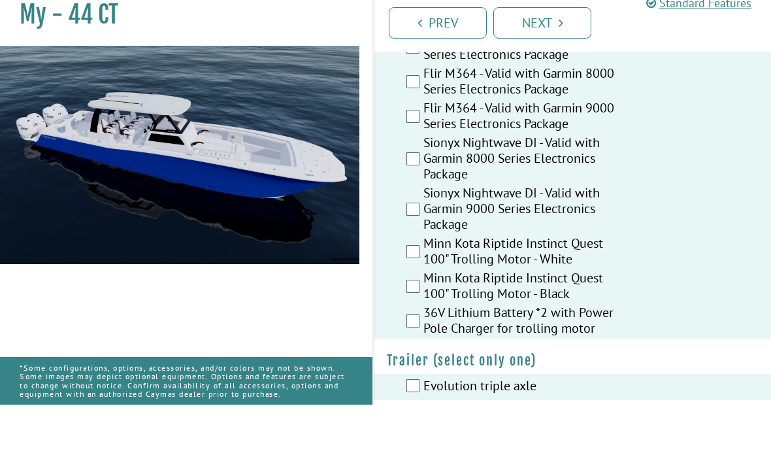
click at [556, 81] on label "Flir M300 - Valid with Garmin 9000 Series Electronics Package" at bounding box center [527, 98] width 207 height 35
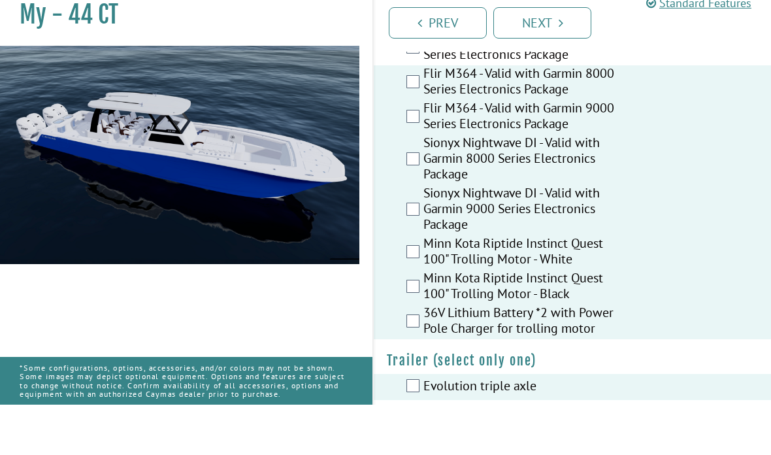
click at [561, 81] on label "Flir M300 - Valid with Garmin 9000 Series Electronics Package" at bounding box center [527, 98] width 207 height 35
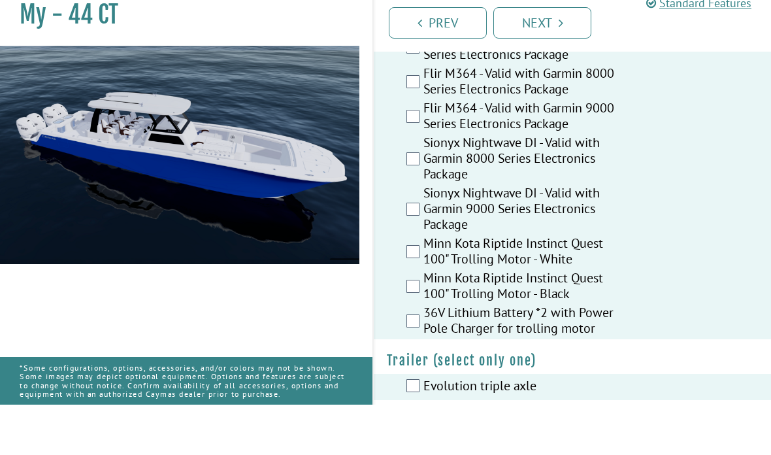
click at [728, 81] on div "Flir M300 - Valid with Garmin 9000 Series Electronics Package" at bounding box center [572, 98] width 397 height 35
click at [546, 86] on label "Flir M300 - Valid with Garmin 9000 Series Electronics Package" at bounding box center [527, 98] width 207 height 35
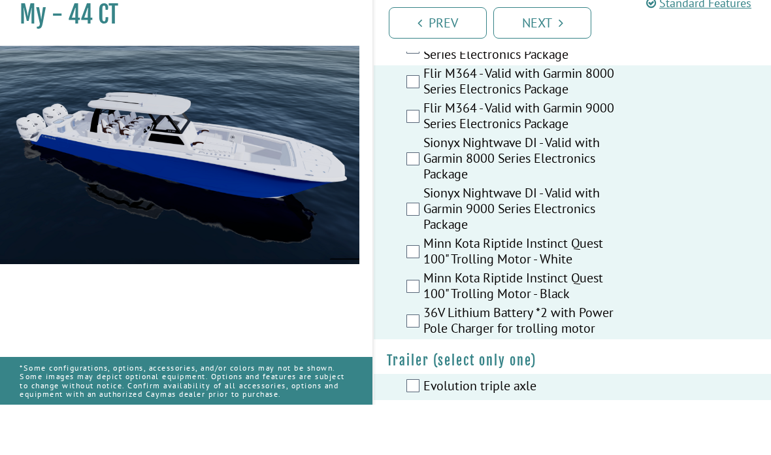
click at [565, 88] on label "Flir M300 - Valid with Garmin 9000 Series Electronics Package" at bounding box center [527, 98] width 207 height 35
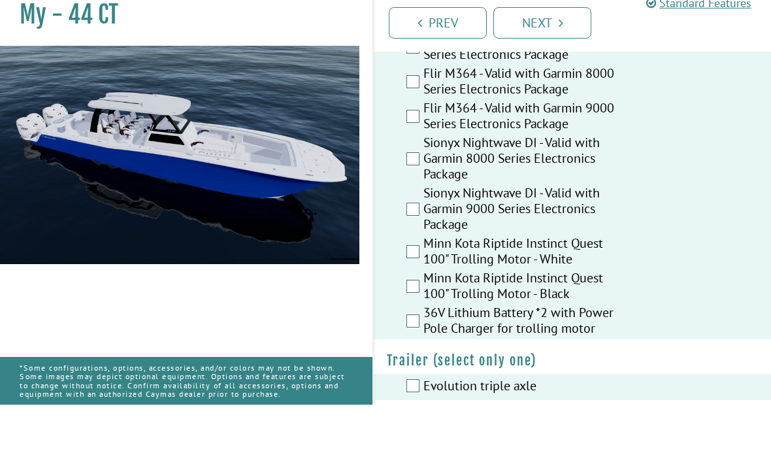
click at [574, 83] on label "Flir M300 - Valid with Garmin 9000 Series Electronics Package" at bounding box center [527, 98] width 207 height 35
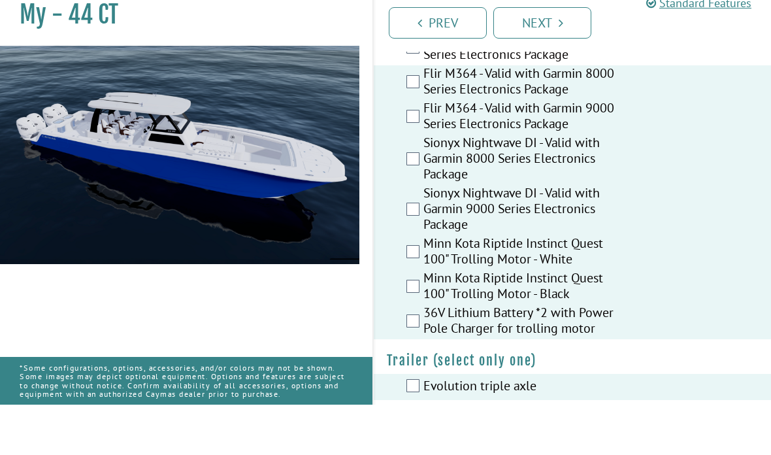
click at [542, 58] on label "Flir M300 - Valid with Garmin 8000 Series Electronics Package" at bounding box center [527, 63] width 207 height 35
click at [548, 81] on label "Flir M300 - Valid with Garmin 9000 Series Electronics Package" at bounding box center [527, 98] width 207 height 35
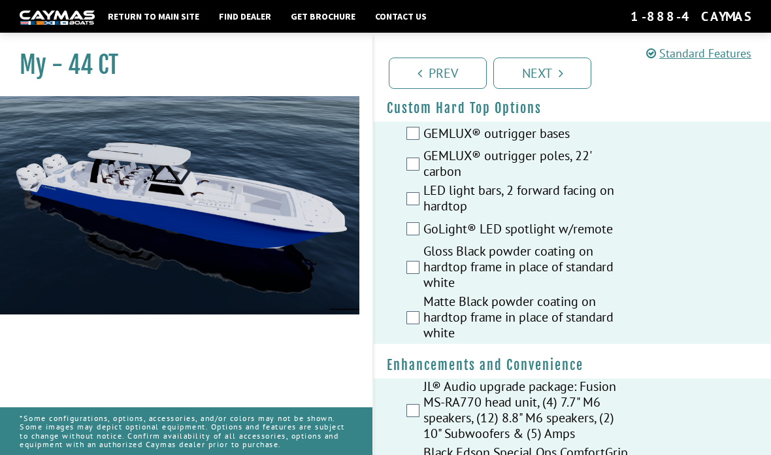
scroll to position [0, 0]
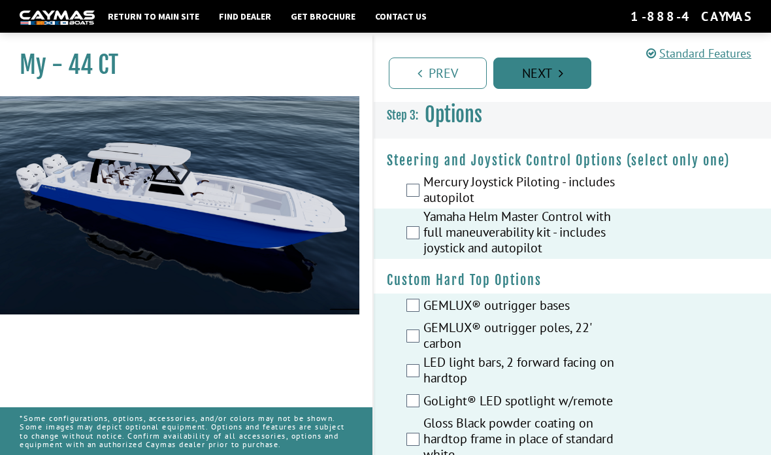
click at [545, 75] on link "Next" at bounding box center [543, 73] width 98 height 31
